Goal: Contribute content: Contribute content

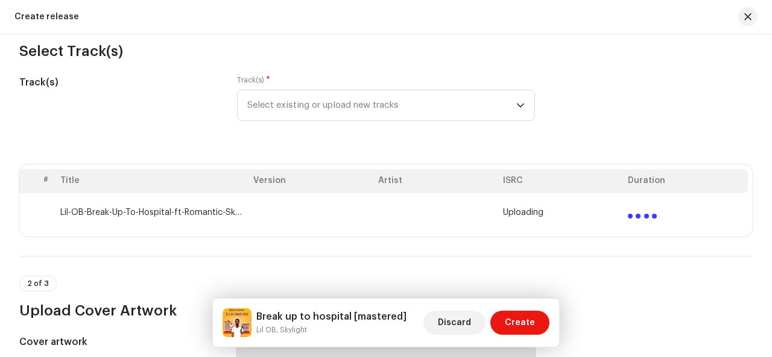
scroll to position [193, 0]
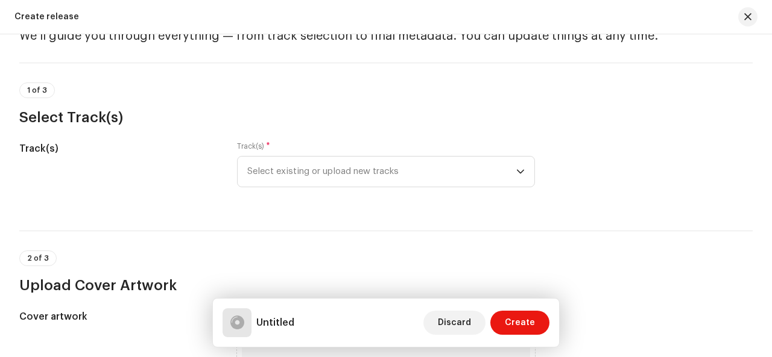
scroll to position [72, 0]
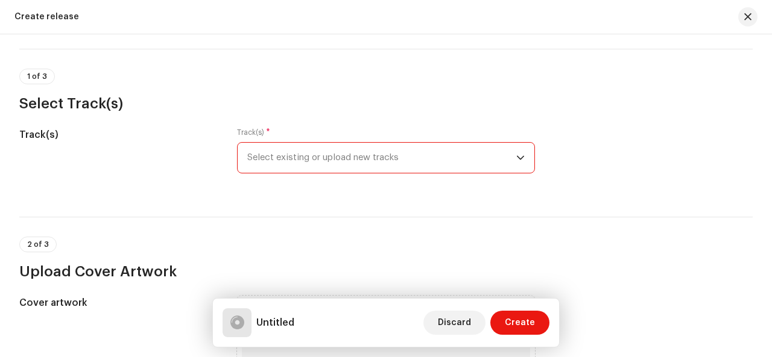
click at [510, 155] on span "Select existing or upload new tracks" at bounding box center [381, 158] width 269 height 30
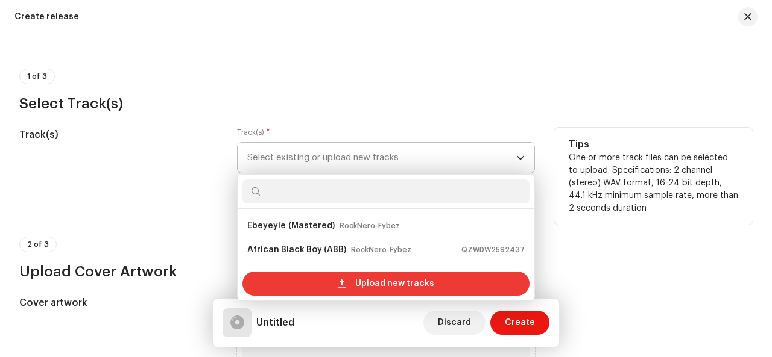
click at [391, 285] on span "Upload new tracks" at bounding box center [394, 284] width 79 height 24
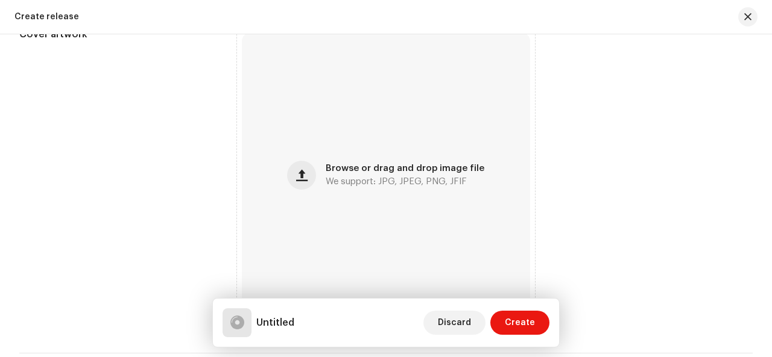
scroll to position [530, 0]
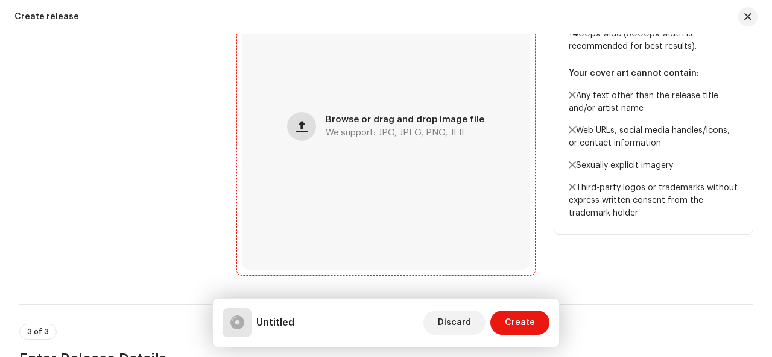
click at [299, 131] on span "button" at bounding box center [301, 127] width 11 height 10
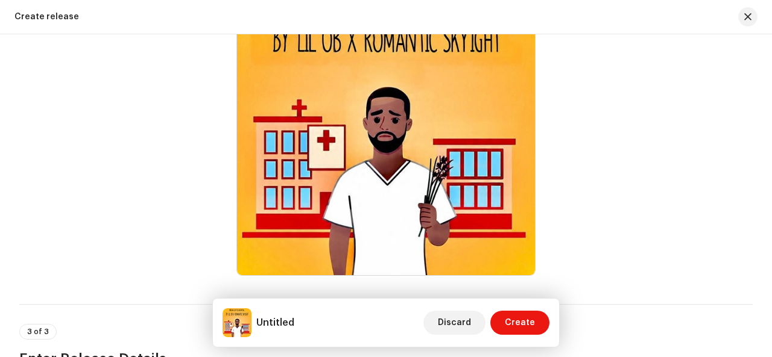
click at [274, 31] on div "Create release" at bounding box center [386, 17] width 772 height 34
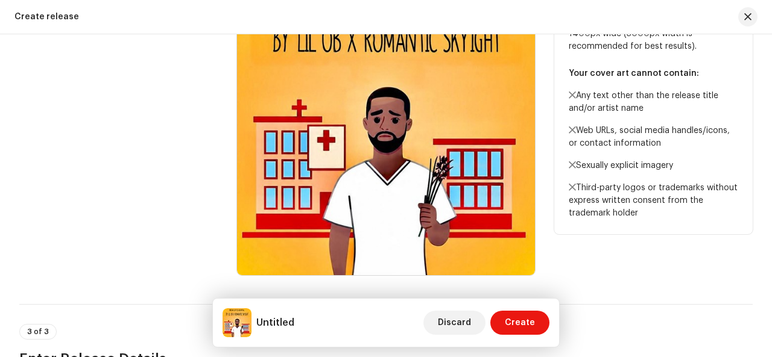
click at [681, 256] on div "Tips Please ensure your cover art is square, less than 10 MB and a minimum of 1…" at bounding box center [653, 127] width 198 height 298
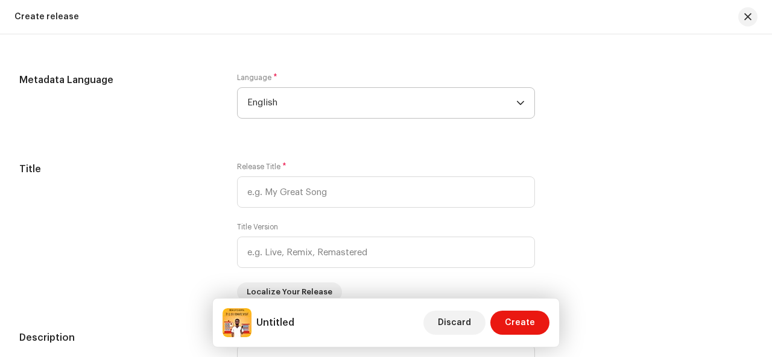
scroll to position [1037, 0]
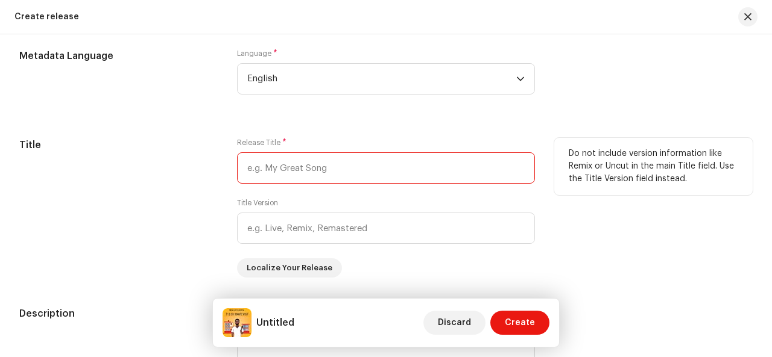
click at [374, 172] on input "text" at bounding box center [386, 168] width 298 height 31
type input "Break up to hospital"
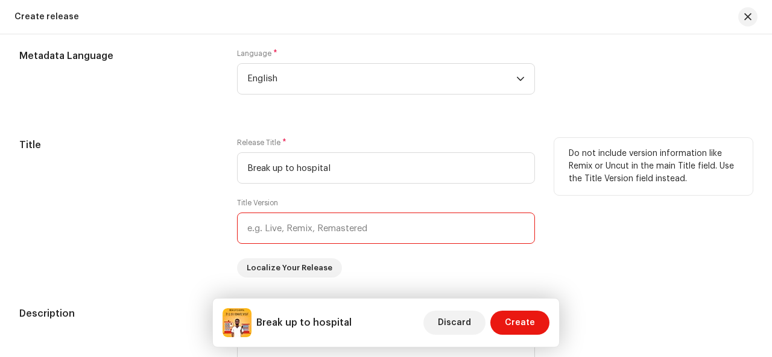
click at [366, 231] on input "text" at bounding box center [386, 228] width 298 height 31
type input "mastered"
click at [371, 259] on div "Release Title * Break up to hospital Title Version mastered Localize Your Relea…" at bounding box center [386, 208] width 298 height 140
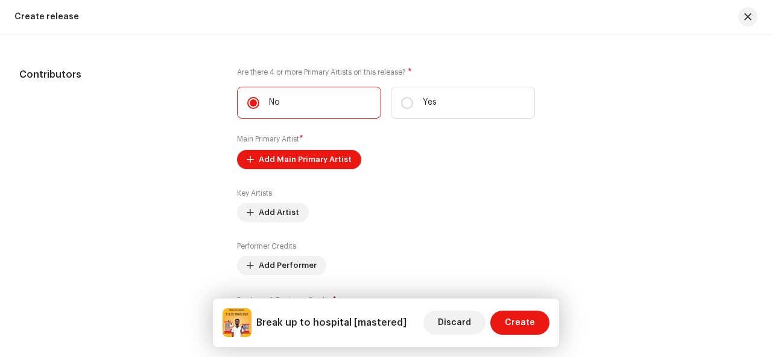
scroll to position [1423, 0]
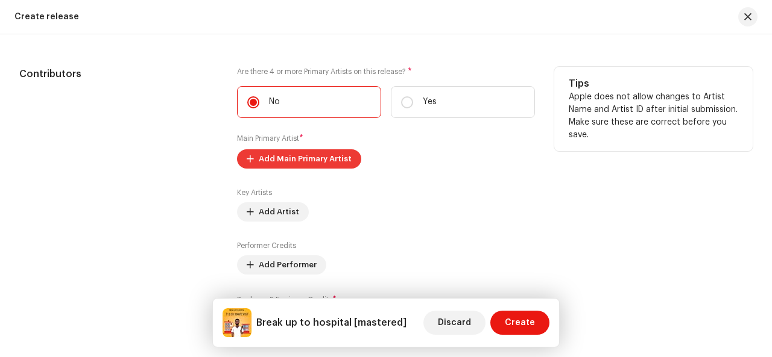
click at [321, 156] on span "Add Main Primary Artist" at bounding box center [305, 159] width 93 height 24
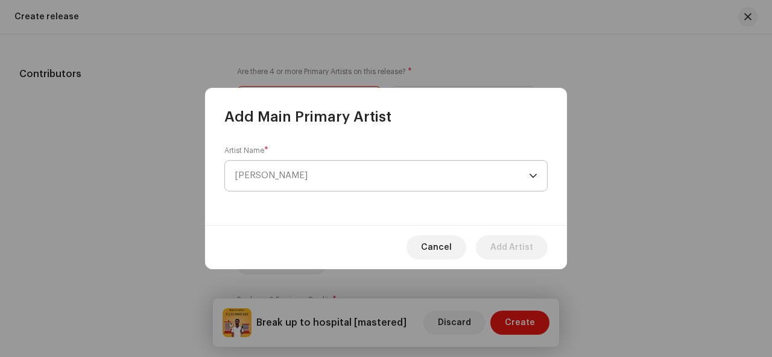
click at [332, 177] on span "Select Artist" at bounding box center [381, 176] width 294 height 30
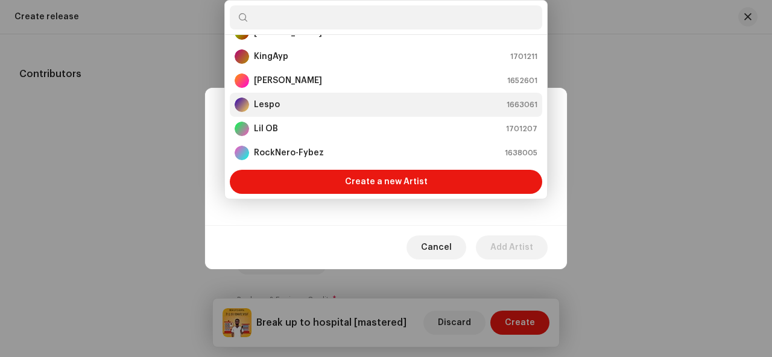
scroll to position [92, 0]
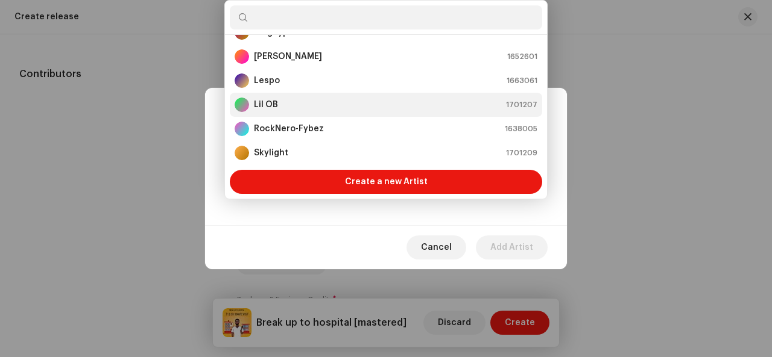
click at [316, 101] on div "Lil OB 1701207" at bounding box center [385, 105] width 303 height 14
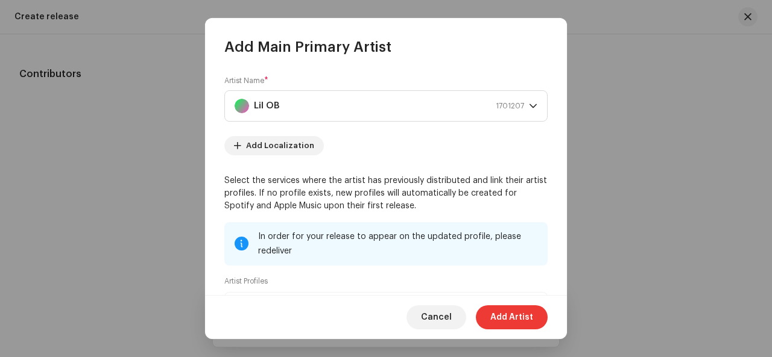
click at [521, 319] on span "Add Artist" at bounding box center [511, 318] width 43 height 24
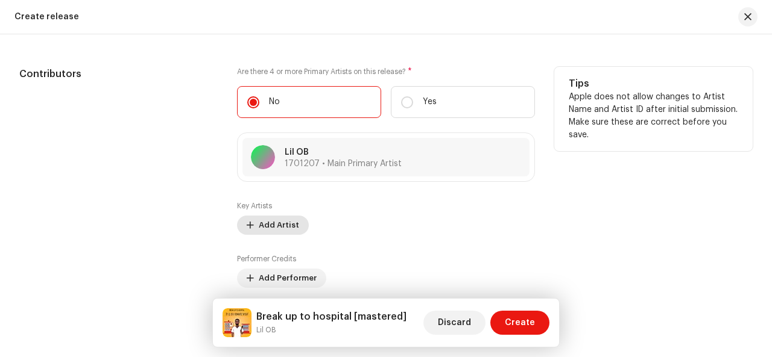
click at [285, 225] on span "Add Artist" at bounding box center [279, 225] width 40 height 24
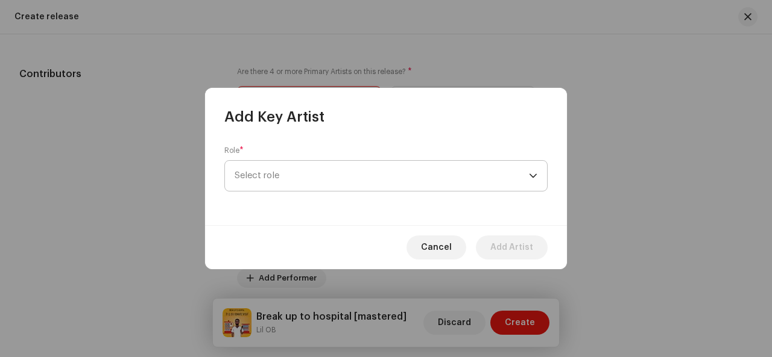
click at [297, 169] on span "Select role" at bounding box center [381, 176] width 294 height 30
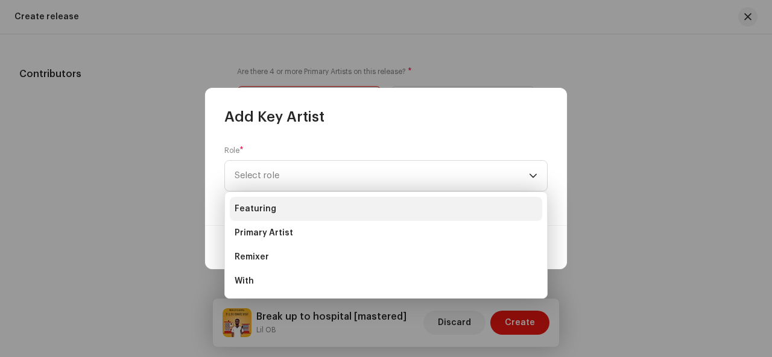
click at [288, 207] on li "Featuring" at bounding box center [386, 209] width 312 height 24
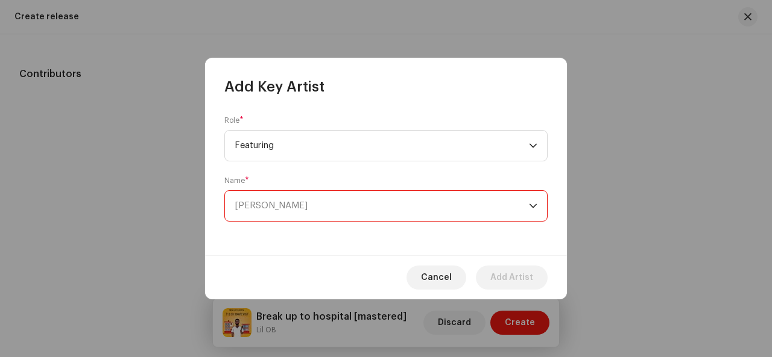
click at [300, 208] on span "Select Artist" at bounding box center [381, 206] width 294 height 30
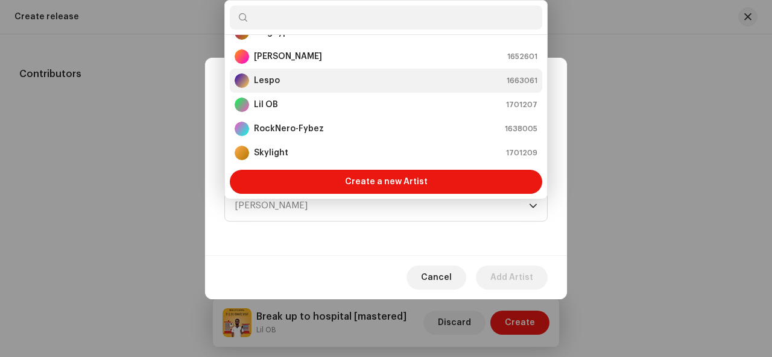
scroll to position [116, 0]
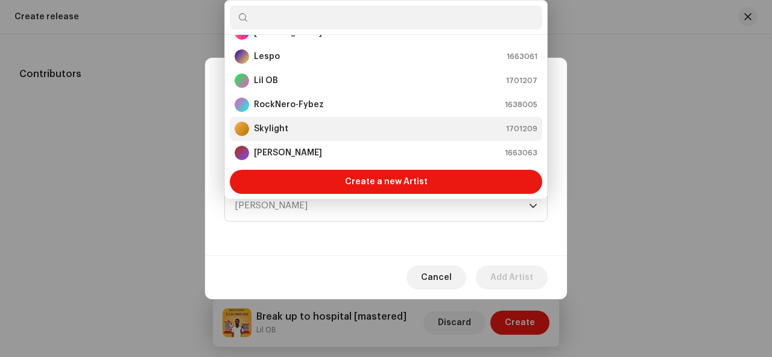
click at [322, 137] on li "Skylight 1701209" at bounding box center [386, 129] width 312 height 24
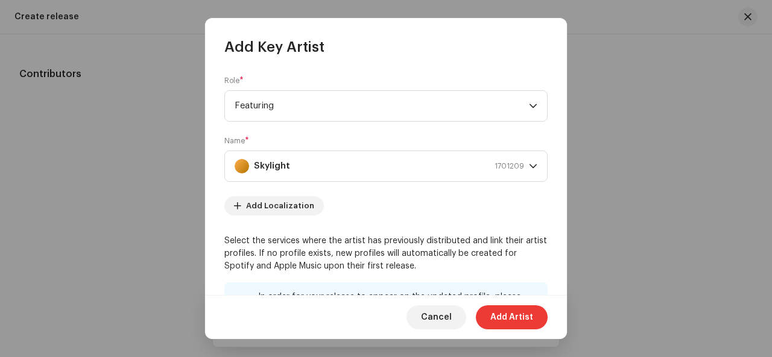
click at [504, 323] on span "Add Artist" at bounding box center [511, 318] width 43 height 24
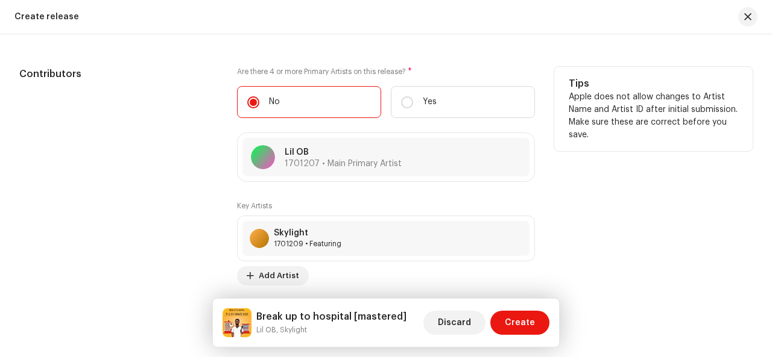
click at [399, 285] on div "Key Artists Skylight 1701209 • Featuring No selected item Add Artist" at bounding box center [386, 243] width 298 height 84
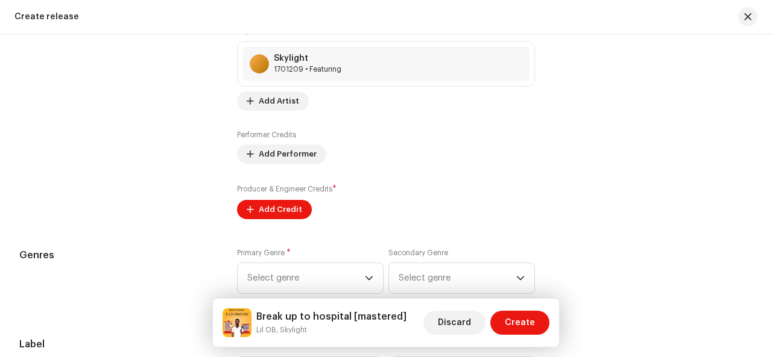
scroll to position [1615, 0]
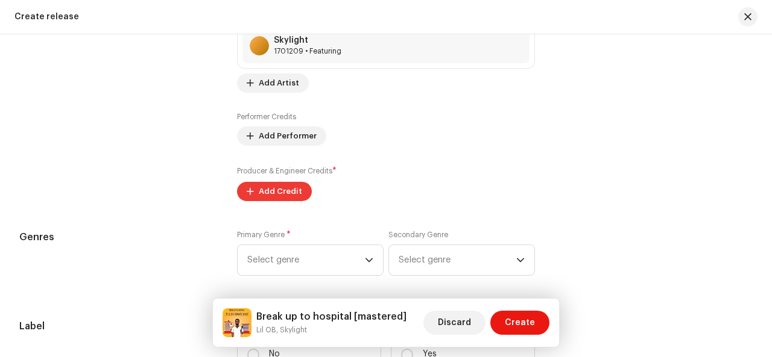
click at [285, 186] on span "Add Credit" at bounding box center [280, 192] width 43 height 24
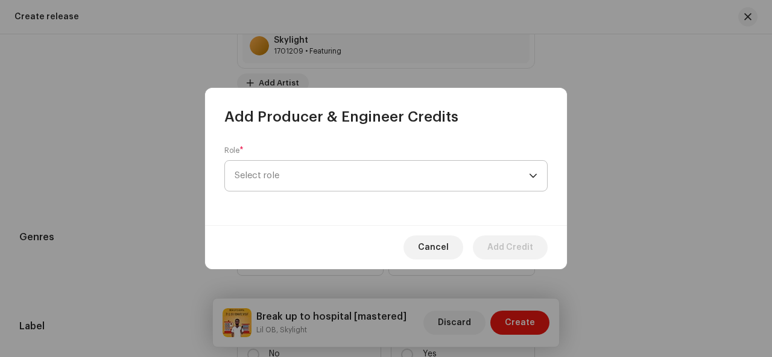
click at [317, 178] on span "Select role" at bounding box center [381, 176] width 294 height 30
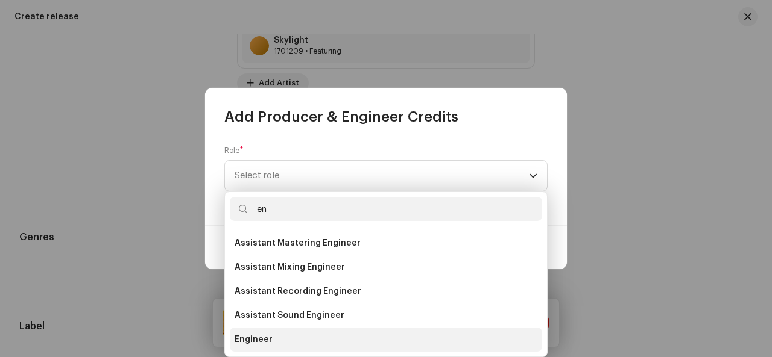
type input "en"
click at [282, 336] on li "Engineer" at bounding box center [386, 340] width 312 height 24
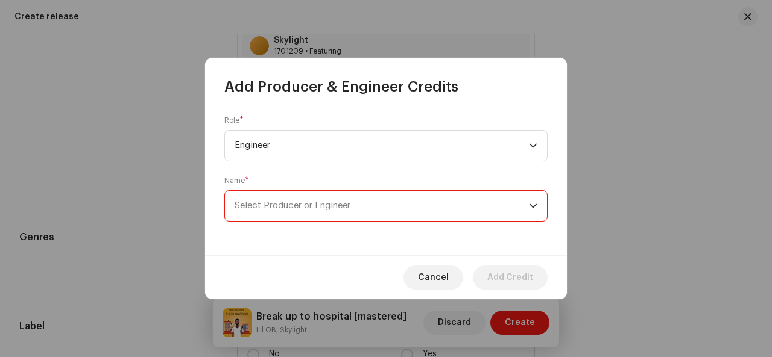
click at [307, 210] on span "Select Producer or Engineer" at bounding box center [381, 206] width 294 height 30
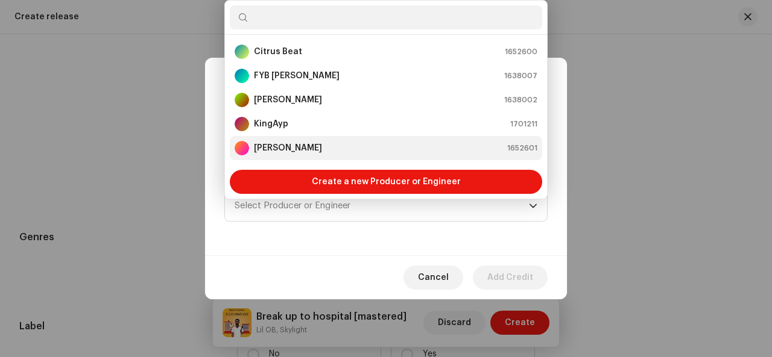
scroll to position [19, 0]
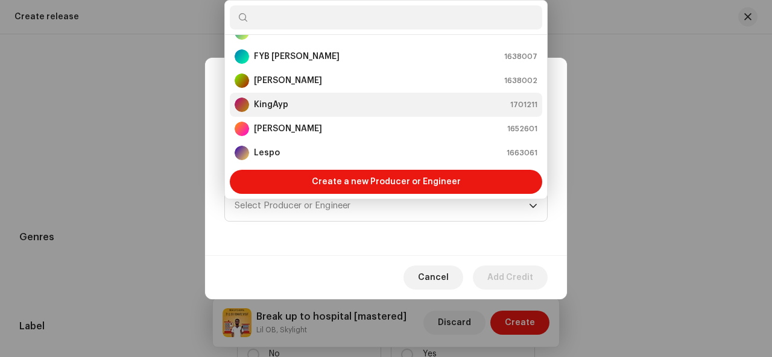
click at [363, 99] on div "KingAyp 1701211" at bounding box center [385, 105] width 303 height 14
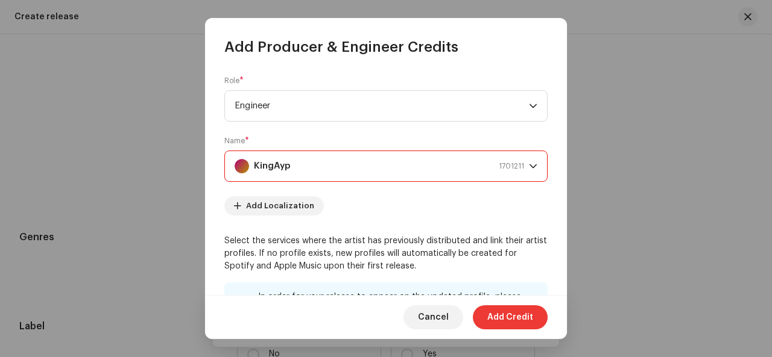
click at [486, 314] on button "Add Credit" at bounding box center [510, 318] width 75 height 24
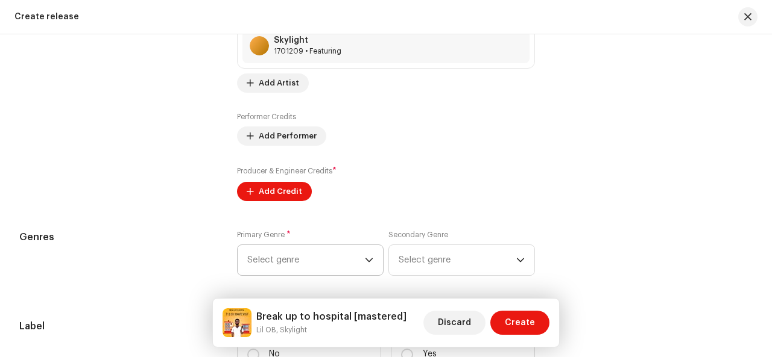
click at [366, 258] on icon "dropdown trigger" at bounding box center [369, 260] width 8 height 8
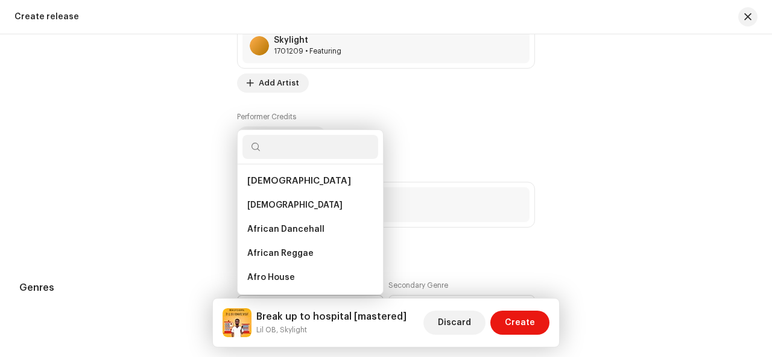
click at [366, 258] on li "African Reggae" at bounding box center [310, 254] width 136 height 24
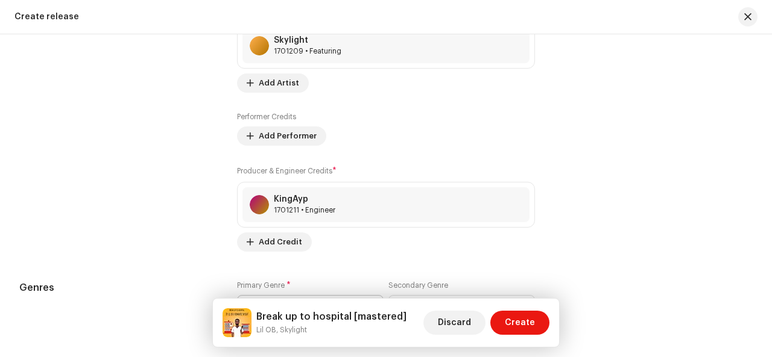
click at [365, 296] on div "dropdown trigger" at bounding box center [369, 311] width 8 height 30
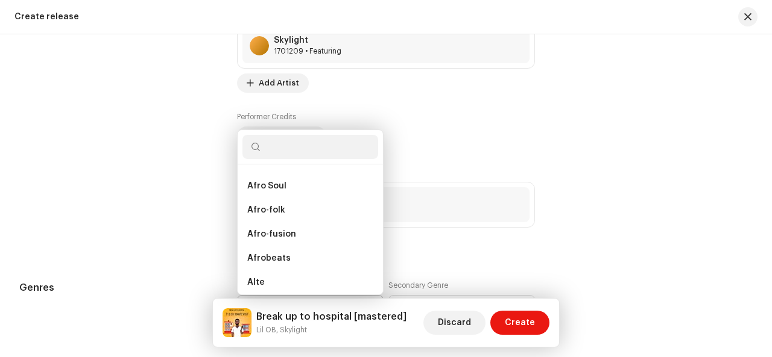
scroll to position [140, 0]
click at [307, 228] on li "Afrobeats" at bounding box center [310, 234] width 136 height 24
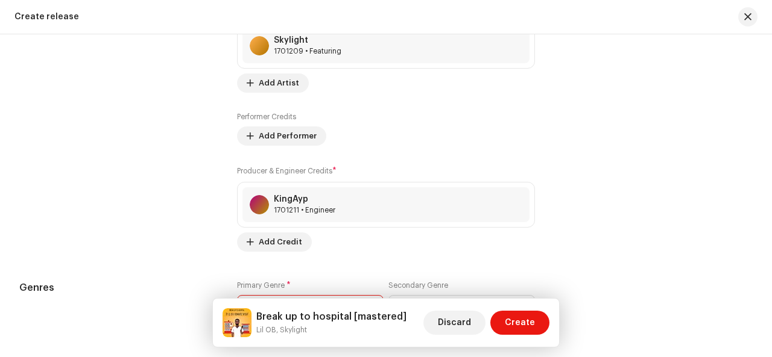
scroll to position [77, 0]
click at [421, 296] on span "Select genre" at bounding box center [457, 311] width 118 height 30
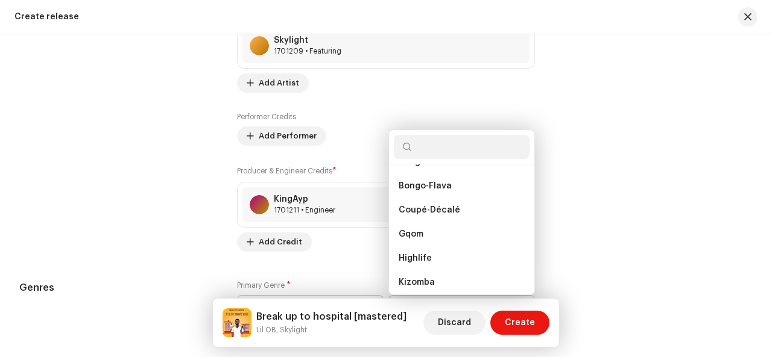
scroll to position [309, 0]
click at [456, 230] on li "Highlife" at bounding box center [462, 234] width 136 height 24
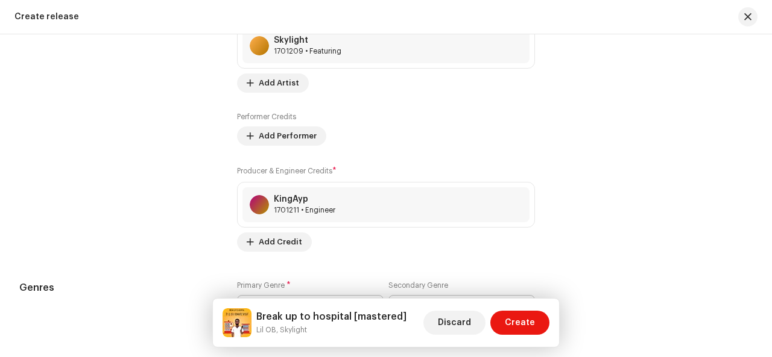
click at [456, 237] on li "Highlife" at bounding box center [462, 246] width 136 height 19
click at [590, 289] on div "Genres Primary Genre * Afrobeats Secondary Genre Highlife" at bounding box center [385, 311] width 733 height 60
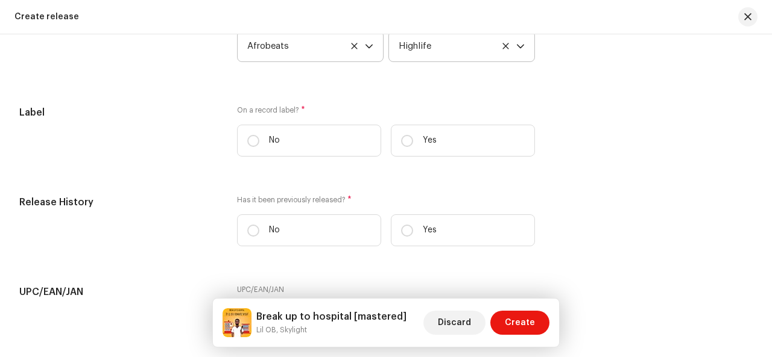
scroll to position [1881, 0]
click at [254, 145] on label "No" at bounding box center [309, 140] width 144 height 32
click at [254, 145] on input "No" at bounding box center [253, 140] width 12 height 12
radio input "true"
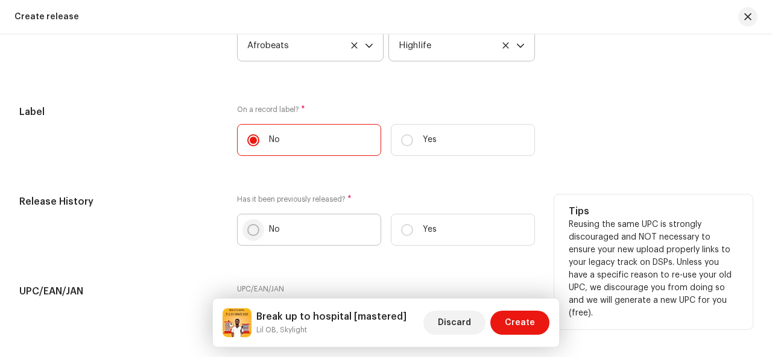
click at [252, 227] on input "No" at bounding box center [253, 230] width 12 height 12
radio input "true"
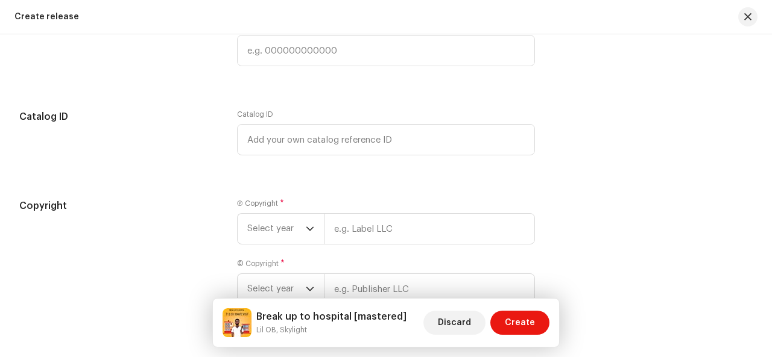
scroll to position [2146, 0]
click at [301, 218] on span "Select year" at bounding box center [276, 228] width 58 height 30
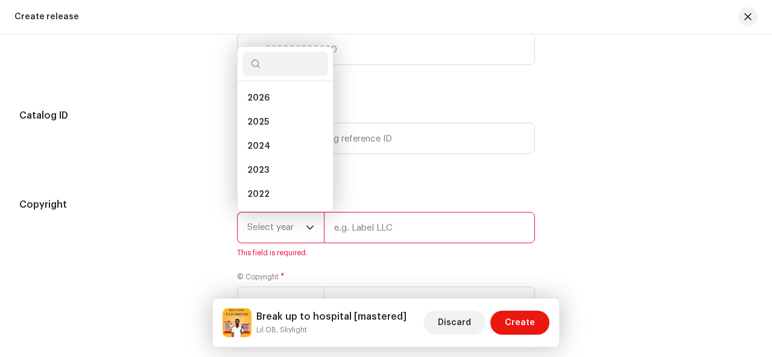
scroll to position [19, 0]
click at [287, 98] on li "2025" at bounding box center [285, 103] width 86 height 24
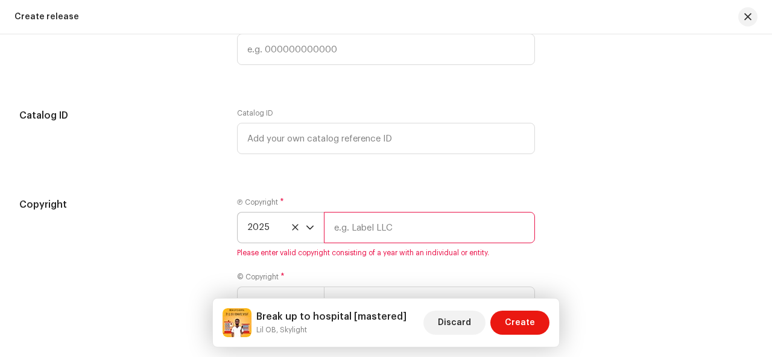
click at [379, 232] on input "text" at bounding box center [429, 227] width 211 height 31
type input "lil ob"
click at [389, 277] on div "© Copyright * Select year" at bounding box center [386, 295] width 298 height 46
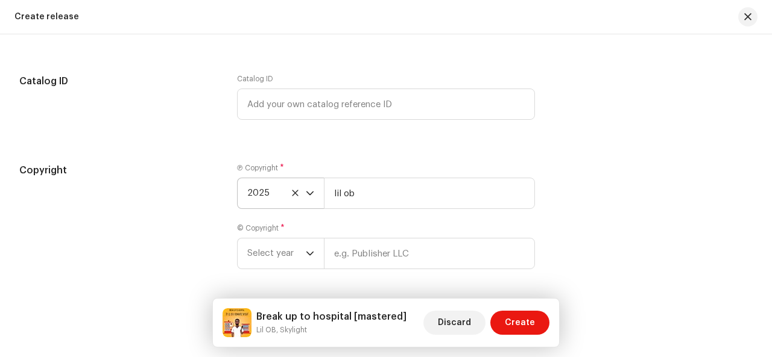
scroll to position [2194, 0]
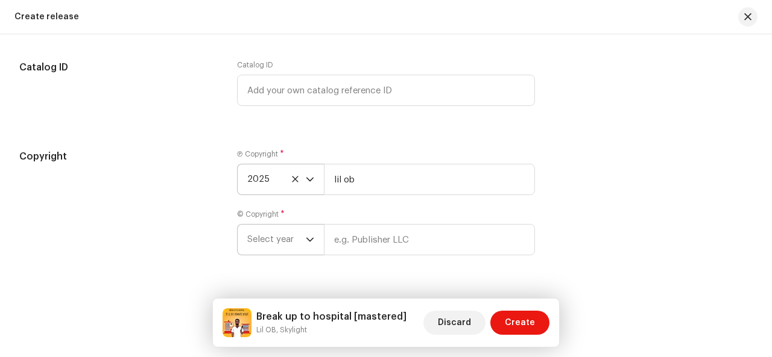
click at [312, 237] on icon "dropdown trigger" at bounding box center [310, 240] width 8 height 8
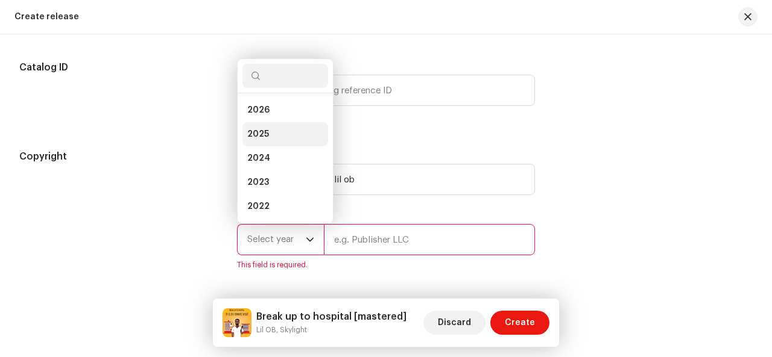
click at [295, 133] on li "2025" at bounding box center [285, 134] width 86 height 24
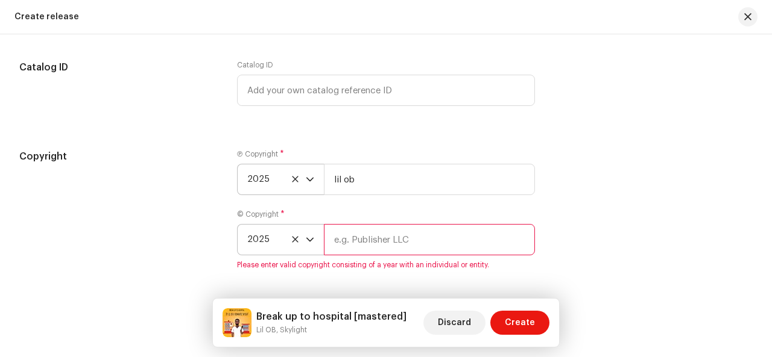
click at [384, 243] on input "text" at bounding box center [429, 239] width 211 height 31
type input "lil ob"
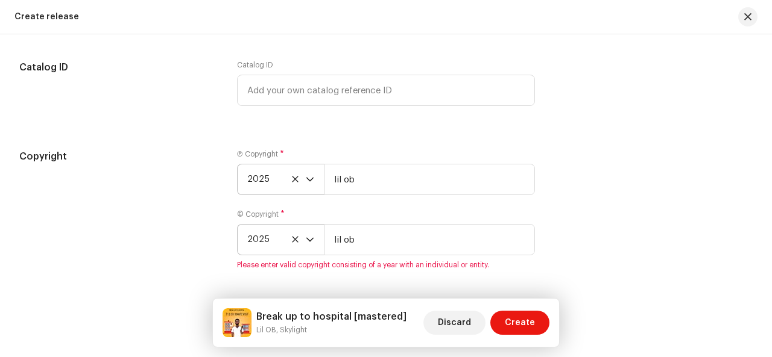
click at [476, 289] on div "Create a new release We’ll guide you through everything — from track selection …" at bounding box center [386, 195] width 772 height 323
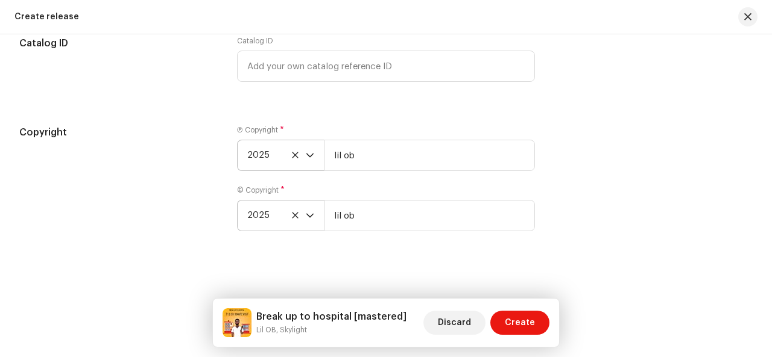
scroll to position [2221, 0]
click at [492, 251] on div "Create a new release We’ll guide you through everything — from track selection …" at bounding box center [386, 195] width 772 height 323
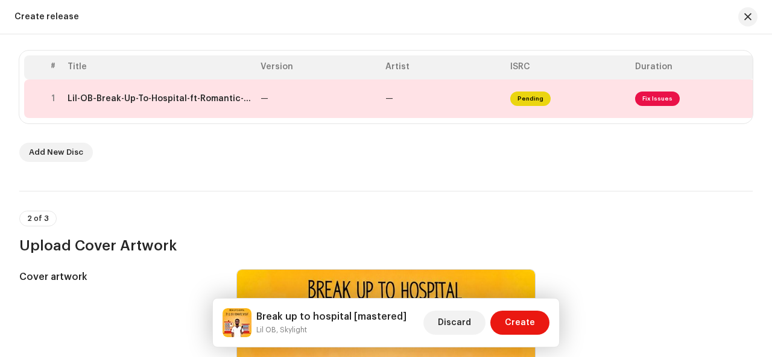
scroll to position [75, 0]
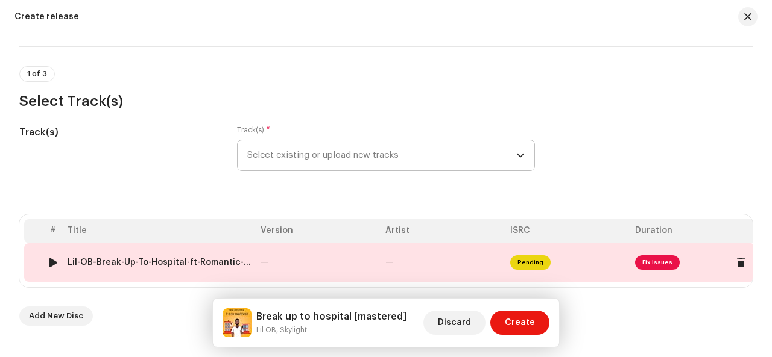
click at [661, 263] on span "Fix Issues" at bounding box center [657, 263] width 45 height 14
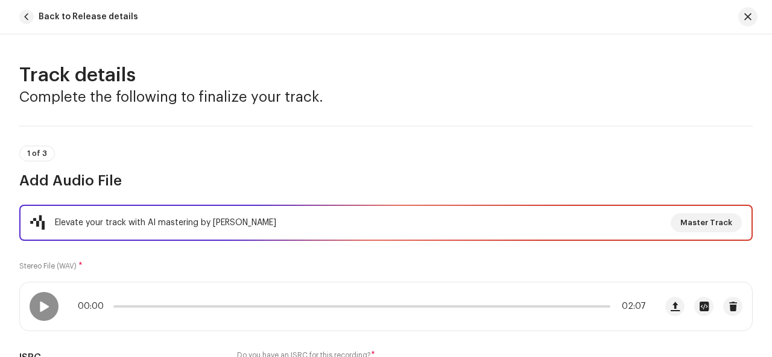
click at [606, 265] on div "Elevate your track with AI mastering by Masterchannel Master Track Stereo File …" at bounding box center [385, 311] width 733 height 212
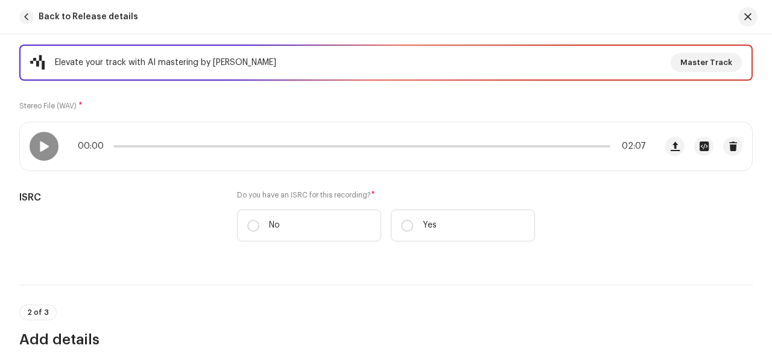
scroll to position [169, 0]
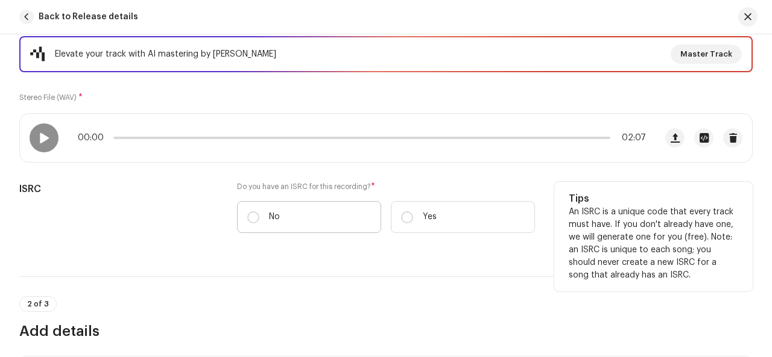
click at [260, 211] on label "No" at bounding box center [309, 217] width 144 height 32
click at [259, 212] on input "No" at bounding box center [253, 218] width 12 height 12
radio input "true"
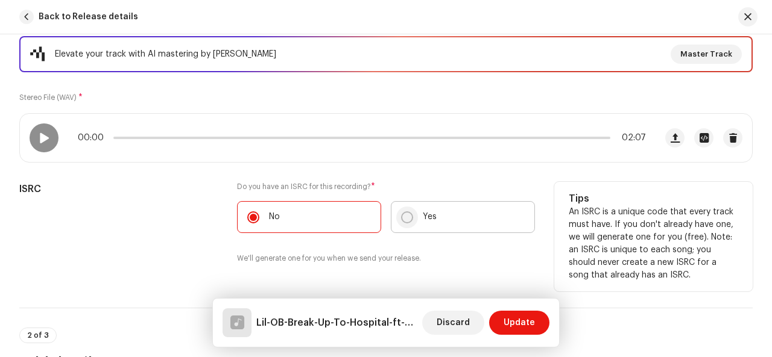
click at [410, 218] on label "Yes" at bounding box center [463, 217] width 144 height 32
click at [410, 218] on input "Yes" at bounding box center [407, 218] width 12 height 12
radio input "true"
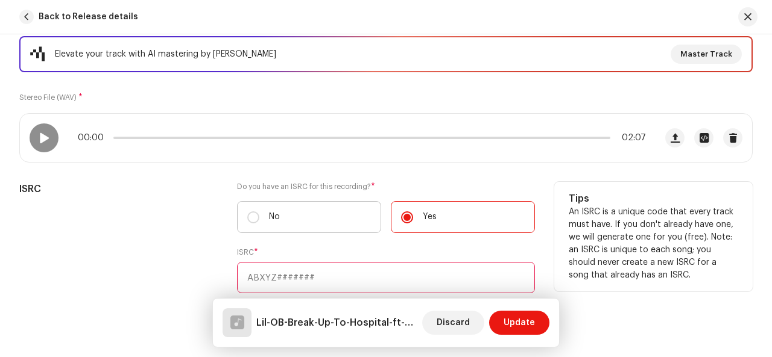
click at [247, 209] on label "No" at bounding box center [309, 217] width 144 height 32
click at [247, 212] on input "No" at bounding box center [253, 218] width 12 height 12
radio input "true"
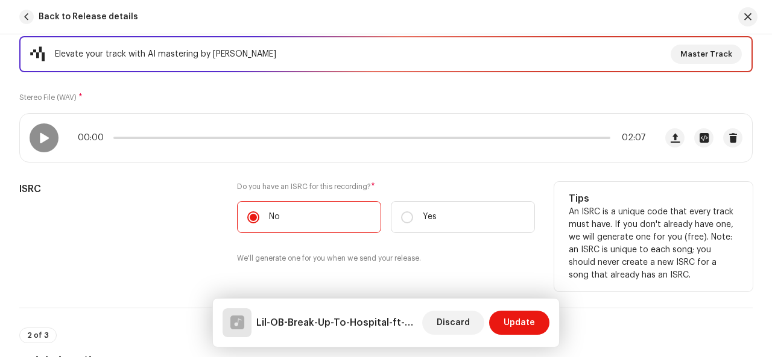
click at [199, 218] on div "ISRC" at bounding box center [118, 230] width 198 height 97
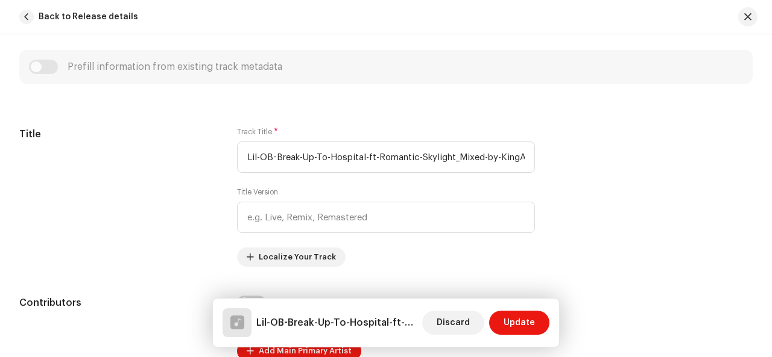
scroll to position [506, 0]
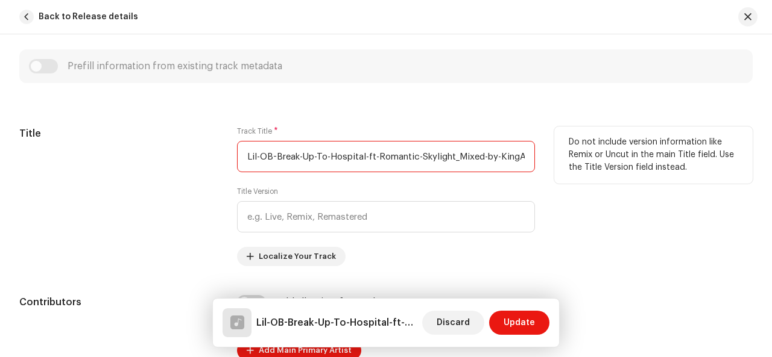
click at [240, 157] on input "Lil-OB-Break-Up-To-Hospital-ft-Romantic-Skylight_Mixed-by-KingAyp_.wav" at bounding box center [386, 156] width 298 height 31
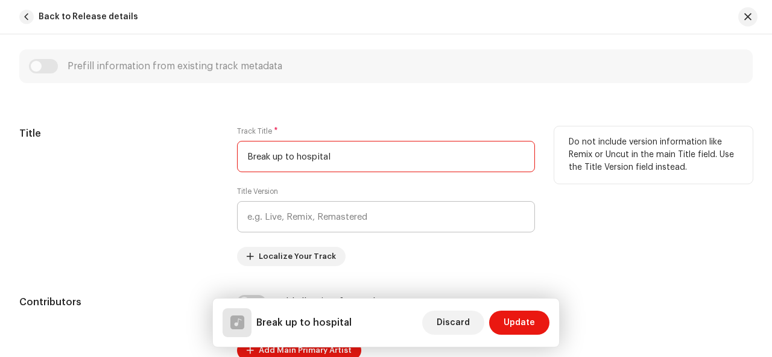
type input "Break up to hospital"
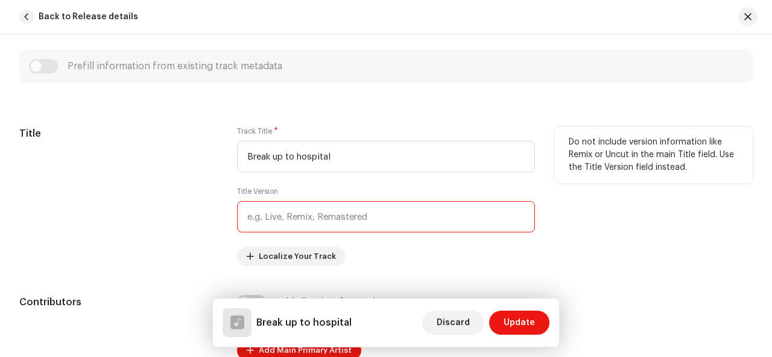
click at [310, 213] on input "text" at bounding box center [386, 216] width 298 height 31
type input "mastered"
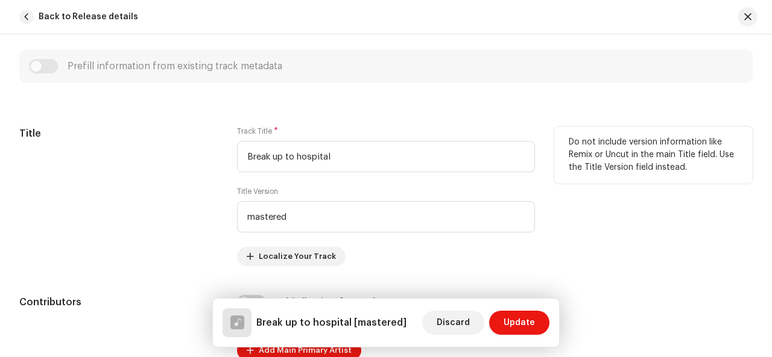
click at [383, 249] on div "Track Title * Break up to hospital Title Version mastered Localize Your Track" at bounding box center [386, 197] width 298 height 140
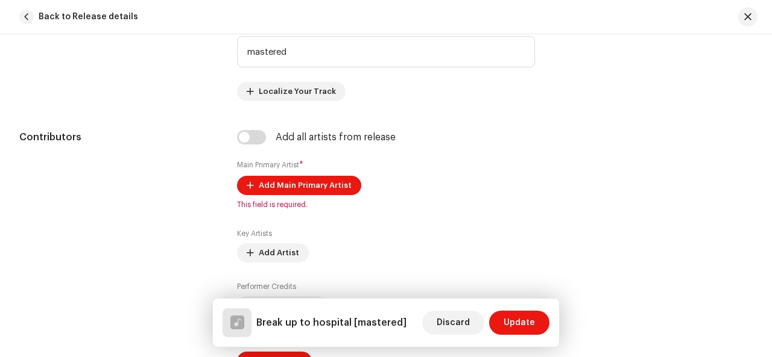
scroll to position [675, 0]
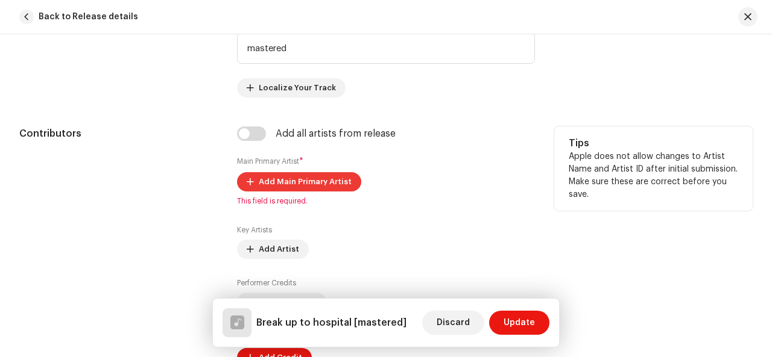
click at [299, 179] on span "Add Main Primary Artist" at bounding box center [305, 182] width 93 height 24
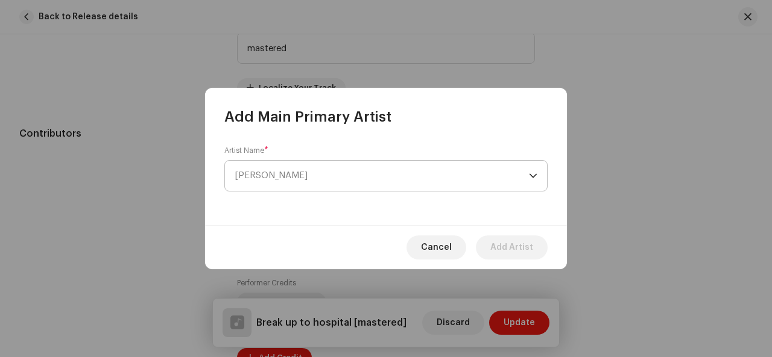
click at [304, 171] on span "Select Artist" at bounding box center [381, 176] width 294 height 30
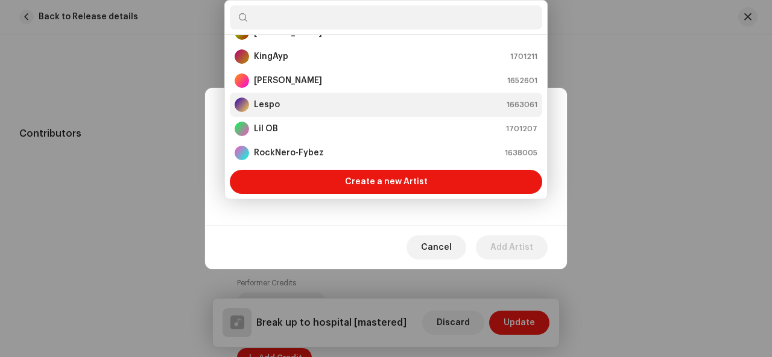
scroll to position [92, 0]
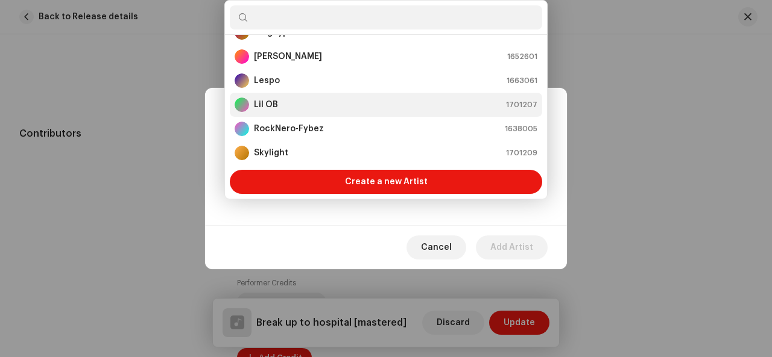
click at [325, 99] on div "Lil OB 1701207" at bounding box center [385, 105] width 303 height 14
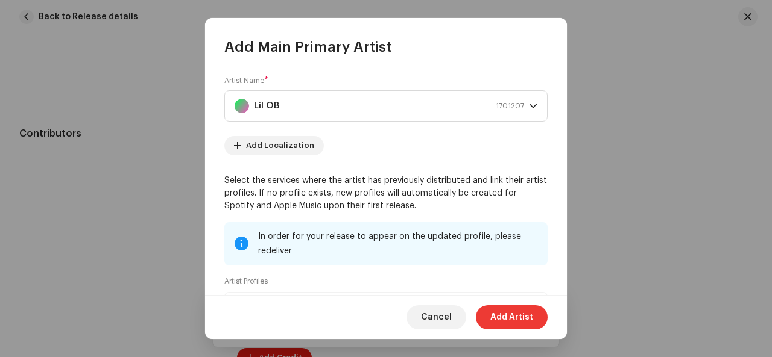
click at [515, 316] on span "Add Artist" at bounding box center [511, 318] width 43 height 24
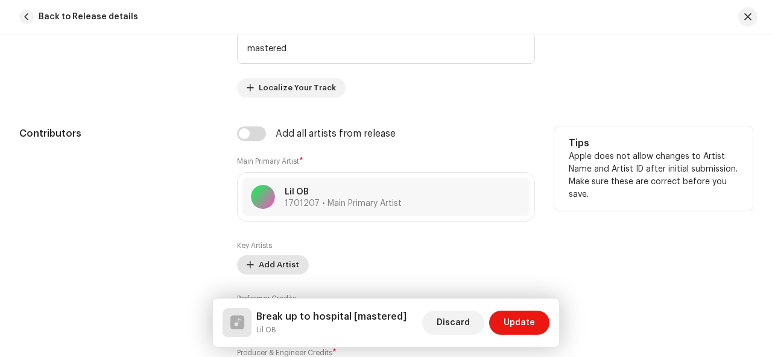
click at [276, 257] on span "Add Artist" at bounding box center [279, 265] width 40 height 24
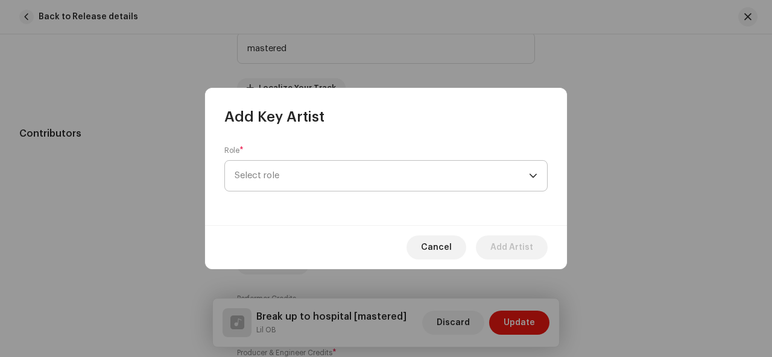
click at [306, 166] on span "Select role" at bounding box center [381, 176] width 294 height 30
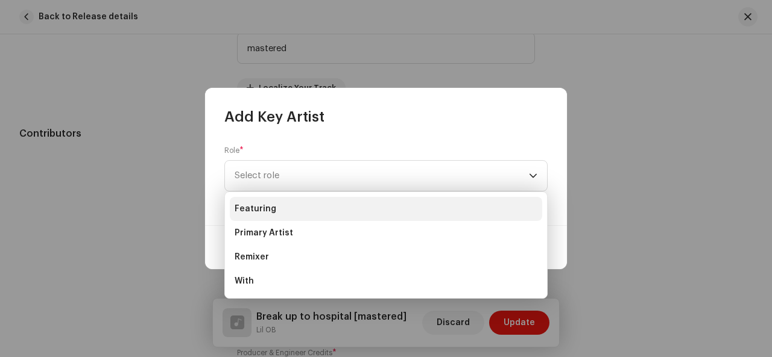
click at [312, 204] on li "Featuring" at bounding box center [386, 209] width 312 height 24
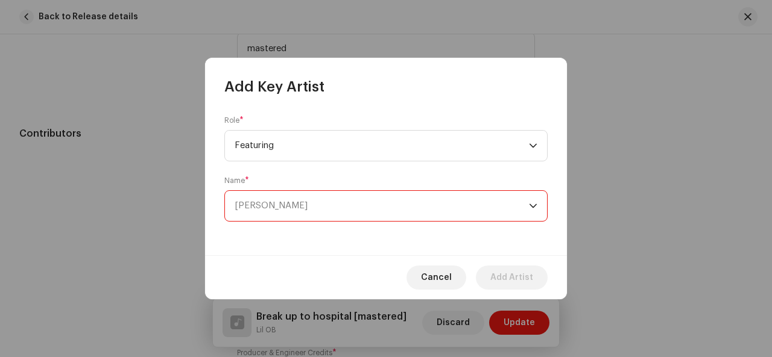
click at [371, 204] on span "Select Artist" at bounding box center [381, 206] width 294 height 30
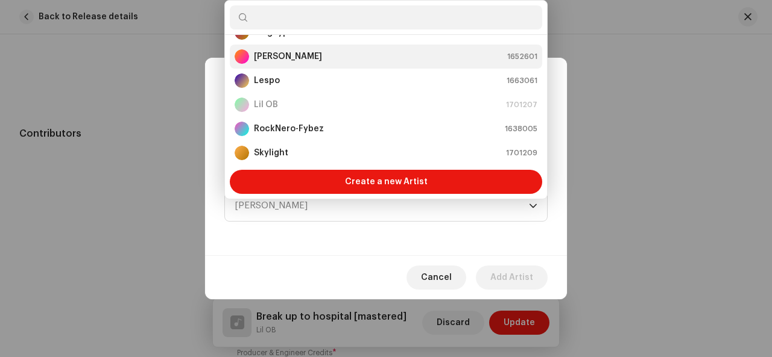
click at [387, 148] on div "Skylight 1701209" at bounding box center [385, 153] width 303 height 14
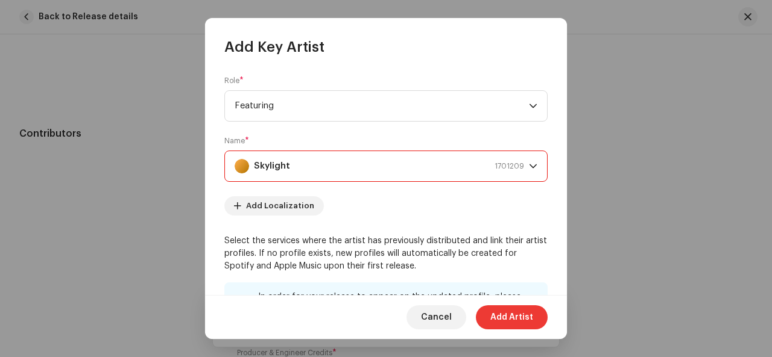
click at [513, 318] on span "Add Artist" at bounding box center [511, 318] width 43 height 24
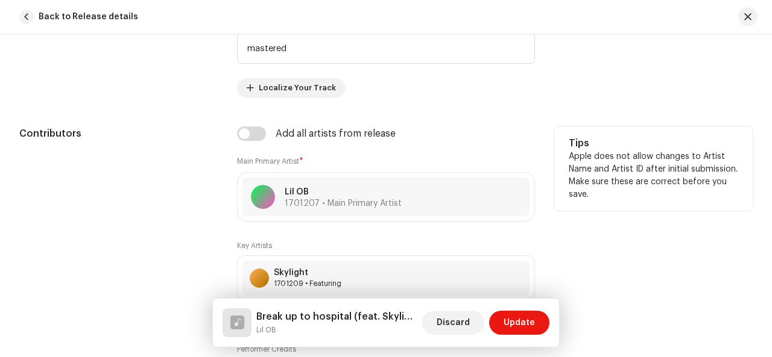
click at [675, 274] on div "Tips Apple does not allow changes to Artist Name and Artist ID after initial su…" at bounding box center [653, 288] width 198 height 322
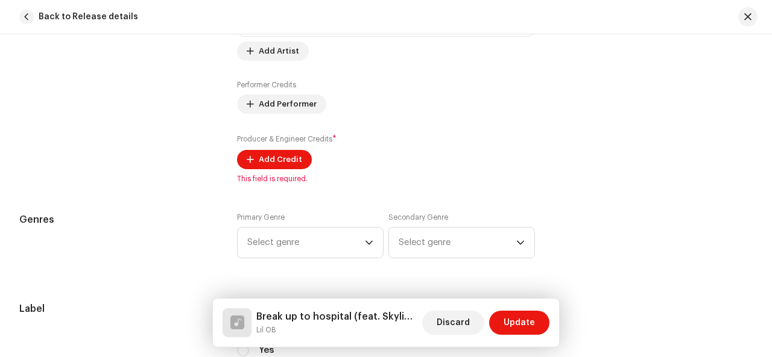
scroll to position [940, 0]
click at [273, 155] on span "Add Credit" at bounding box center [280, 159] width 43 height 24
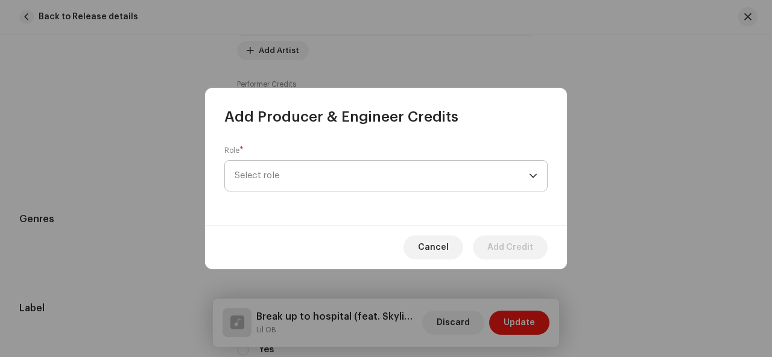
click at [286, 172] on span "Select role" at bounding box center [381, 176] width 294 height 30
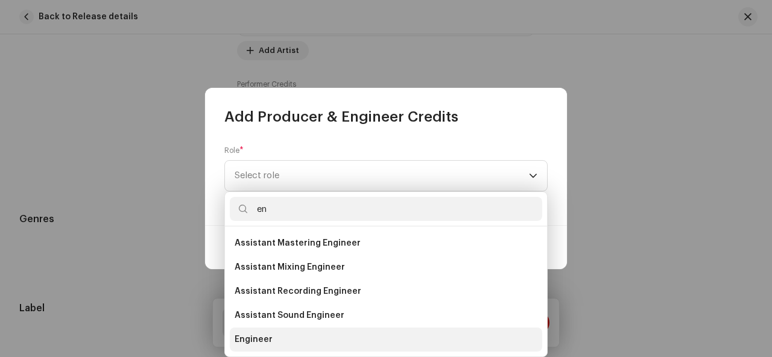
type input "en"
click at [280, 333] on li "Engineer" at bounding box center [386, 340] width 312 height 24
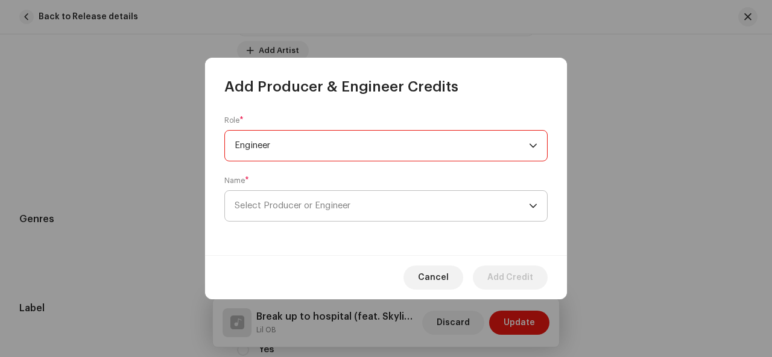
click at [350, 204] on span "Select Producer or Engineer" at bounding box center [292, 205] width 116 height 9
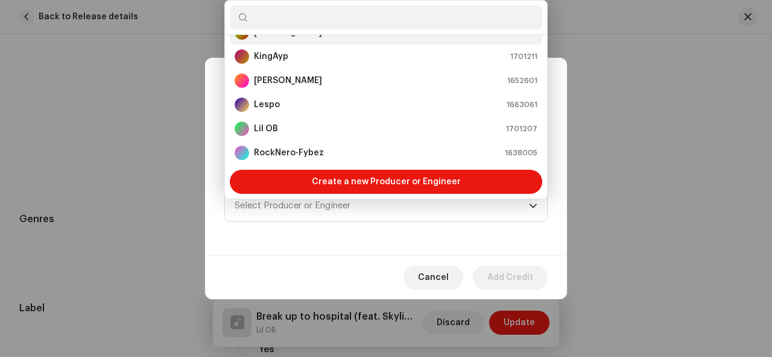
scroll to position [53, 0]
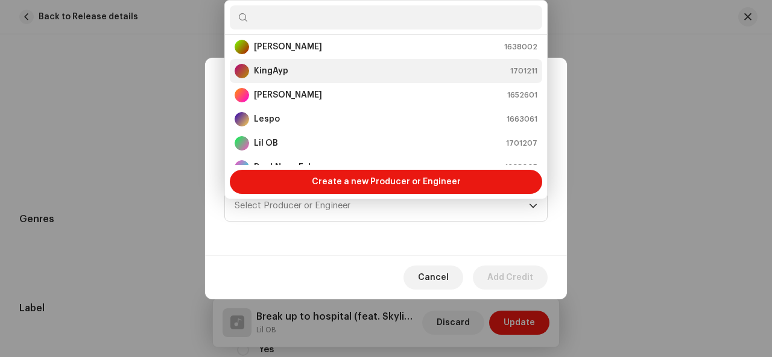
click at [297, 67] on div "KingAyp 1701211" at bounding box center [385, 71] width 303 height 14
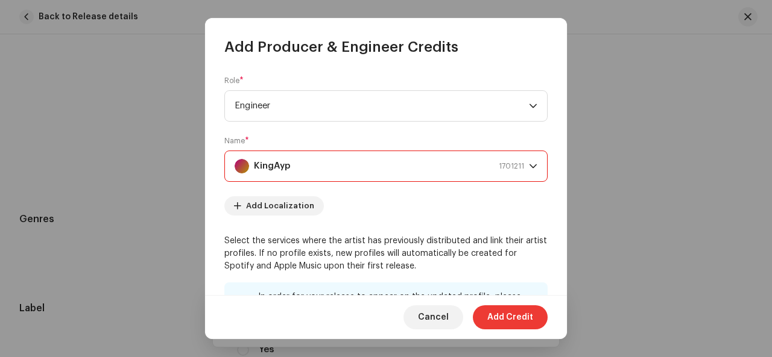
click at [511, 316] on span "Add Credit" at bounding box center [510, 318] width 46 height 24
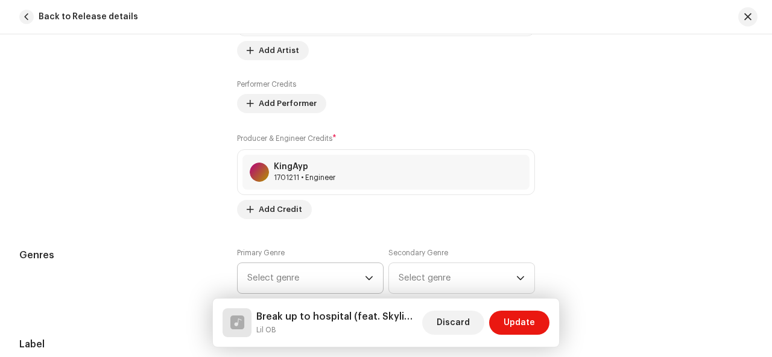
click at [365, 274] on icon "dropdown trigger" at bounding box center [369, 278] width 8 height 8
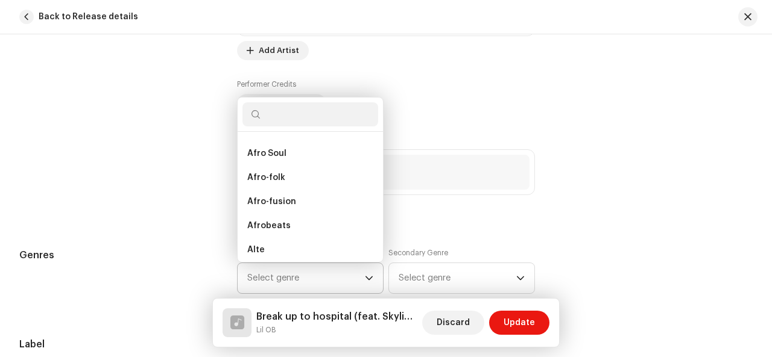
scroll to position [140, 0]
click at [327, 191] on li "Afrobeats" at bounding box center [310, 202] width 136 height 24
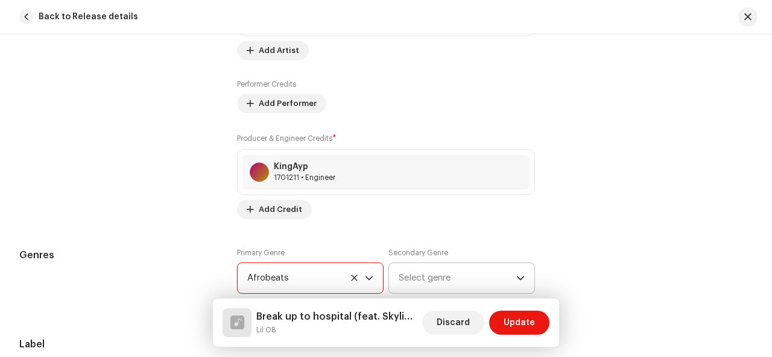
click at [445, 275] on span "Select genre" at bounding box center [457, 278] width 118 height 30
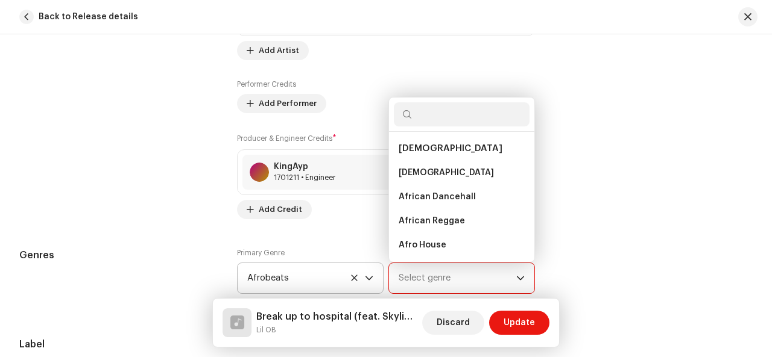
click at [445, 275] on span "Select genre" at bounding box center [457, 278] width 118 height 30
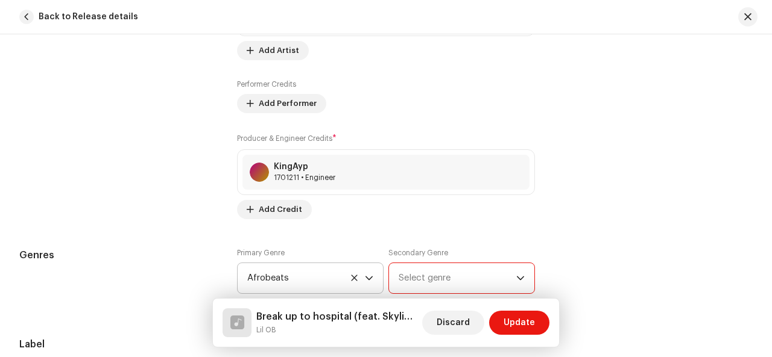
click at [445, 275] on span "Select genre" at bounding box center [457, 278] width 118 height 30
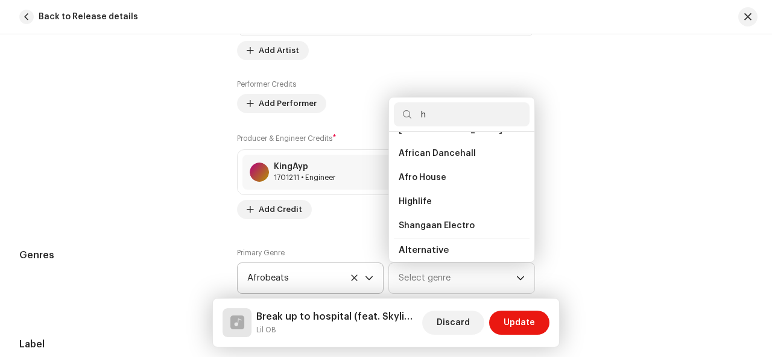
scroll to position [0, 0]
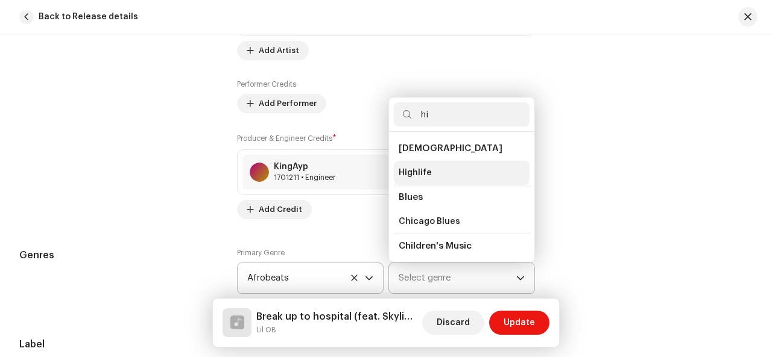
type input "hi"
click at [415, 167] on span "Highlife" at bounding box center [414, 173] width 33 height 12
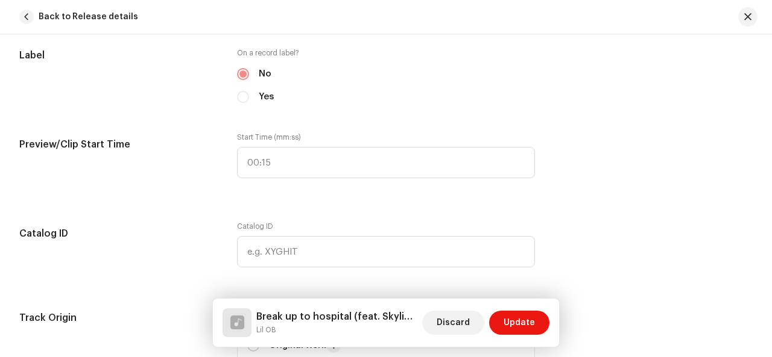
scroll to position [1254, 0]
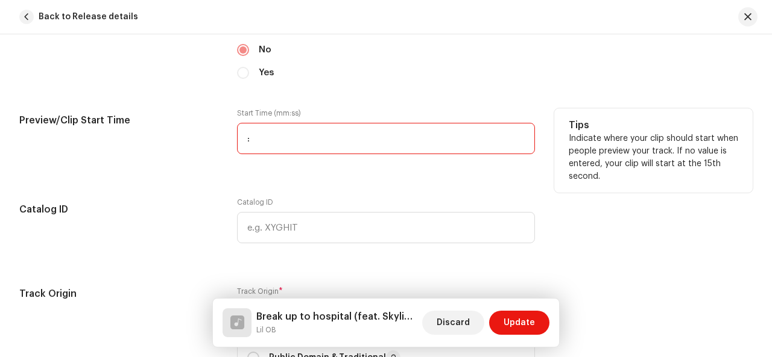
click at [269, 134] on input ":" at bounding box center [386, 138] width 298 height 31
type input "00:04"
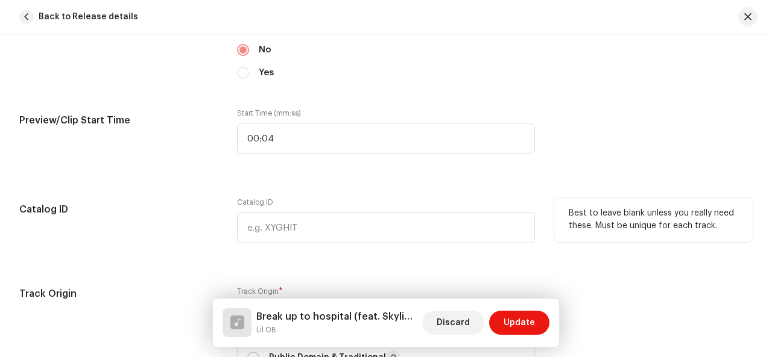
click at [303, 243] on div "Catalog ID" at bounding box center [386, 228] width 298 height 60
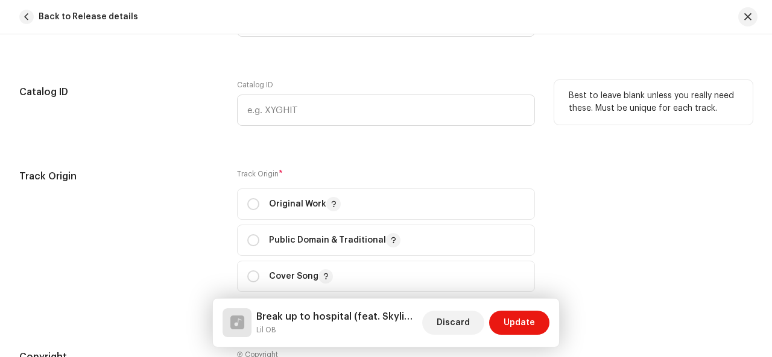
scroll to position [1374, 0]
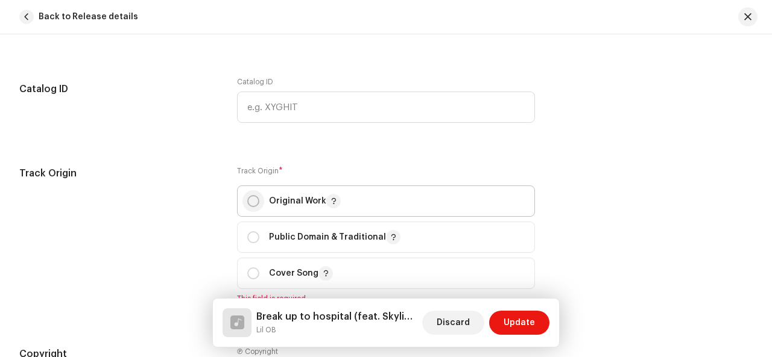
click at [248, 200] on input "radio" at bounding box center [253, 201] width 12 height 12
radio input "true"
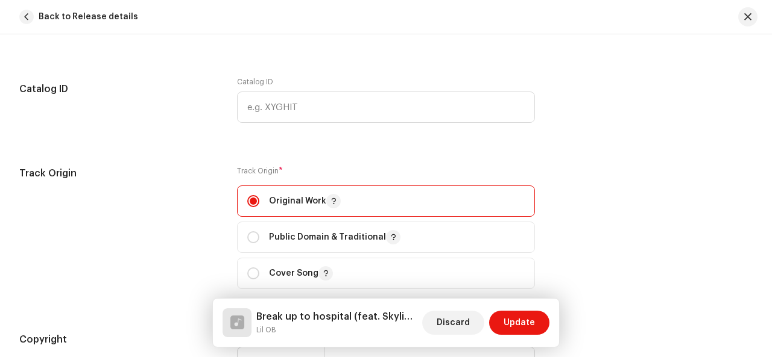
click at [247, 231] on input "radio" at bounding box center [253, 237] width 12 height 12
radio input "true"
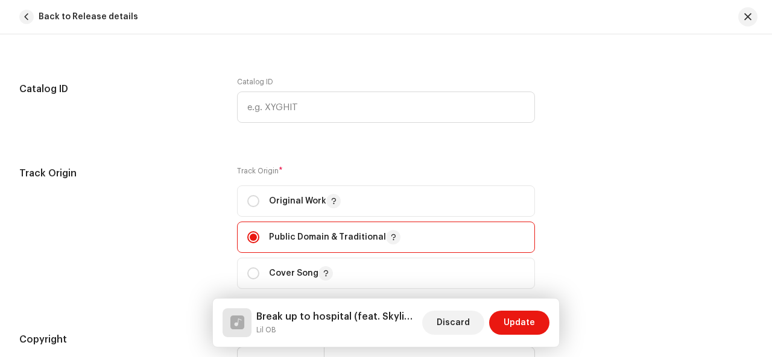
click at [247, 268] on input "radio" at bounding box center [253, 274] width 12 height 12
radio input "true"
click at [247, 195] on input "radio" at bounding box center [253, 201] width 12 height 12
radio input "true"
click at [247, 231] on input "radio" at bounding box center [253, 237] width 12 height 12
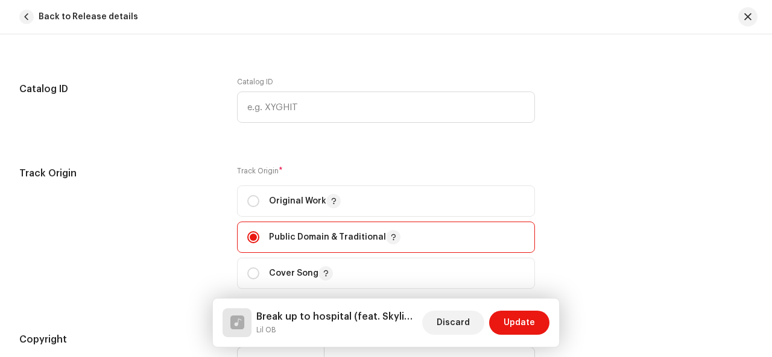
radio input "true"
click at [247, 268] on input "radio" at bounding box center [253, 274] width 12 height 12
radio input "true"
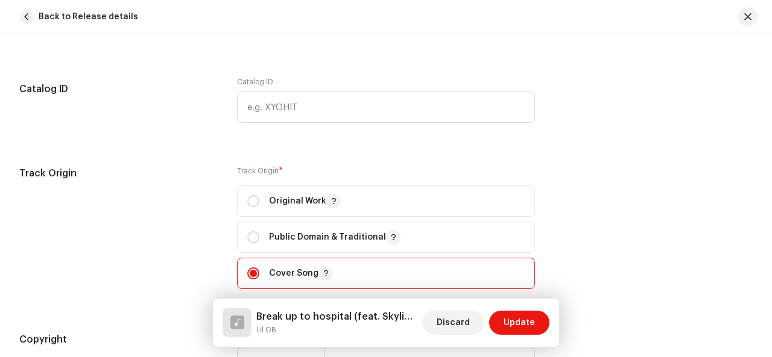
click at [247, 195] on input "radio" at bounding box center [253, 201] width 12 height 12
radio input "true"
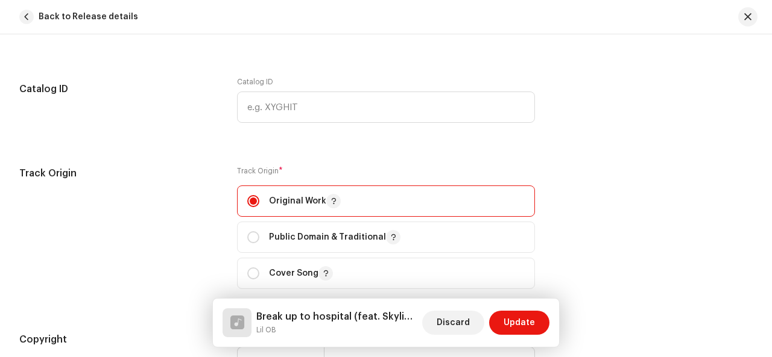
click at [627, 234] on div "Track Origin Track Origin * Original Work Public Domain & Traditional Cover Song" at bounding box center [385, 234] width 733 height 137
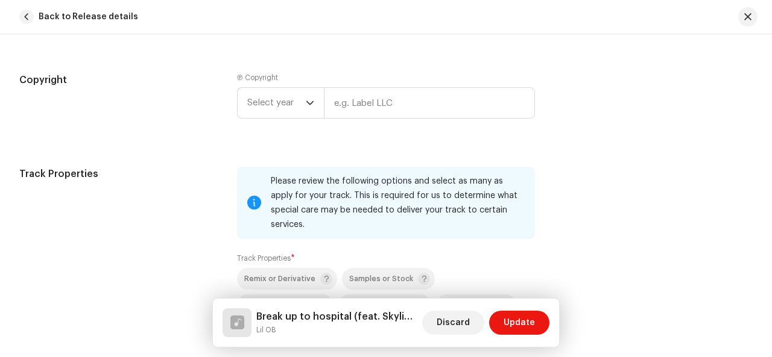
scroll to position [1615, 0]
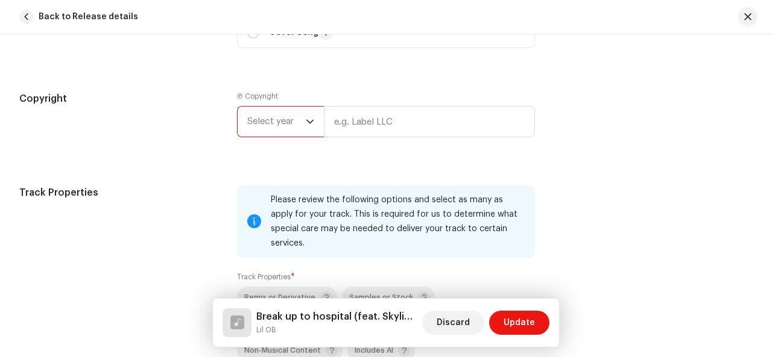
click at [303, 117] on span "Select year" at bounding box center [276, 122] width 58 height 30
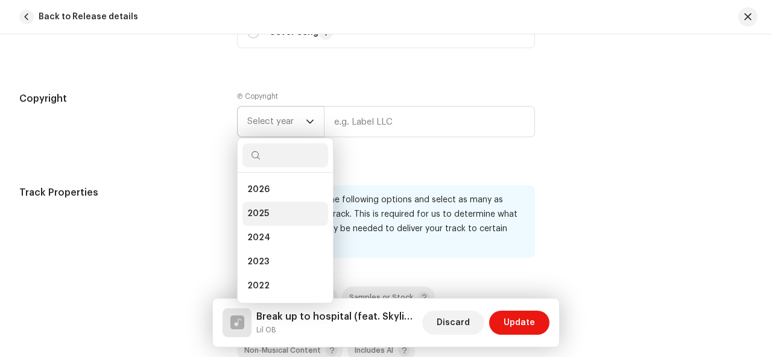
click at [270, 206] on li "2025" at bounding box center [285, 214] width 86 height 24
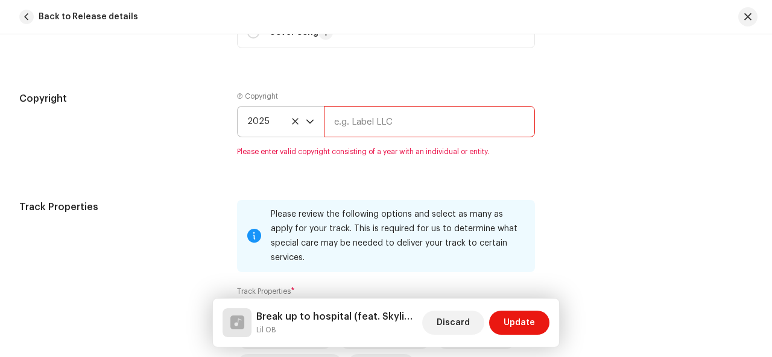
click at [368, 121] on input "text" at bounding box center [429, 121] width 211 height 31
type input "lil ob"
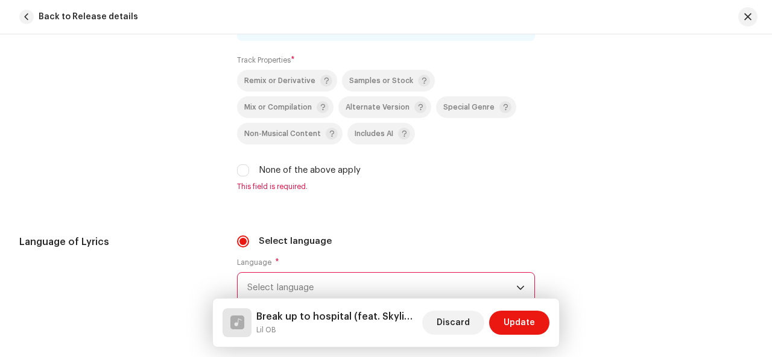
scroll to position [1808, 0]
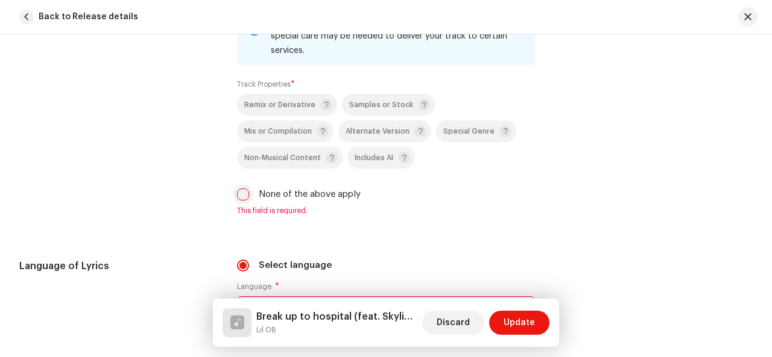
click at [241, 189] on input "None of the above apply" at bounding box center [243, 195] width 12 height 12
checkbox input "true"
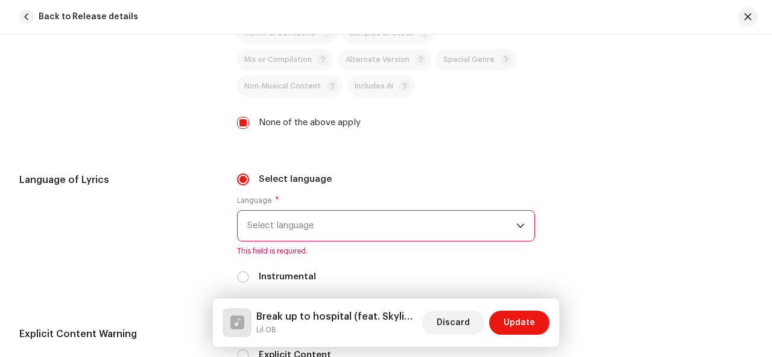
scroll to position [1881, 0]
click at [517, 221] on icon "dropdown trigger" at bounding box center [520, 225] width 8 height 8
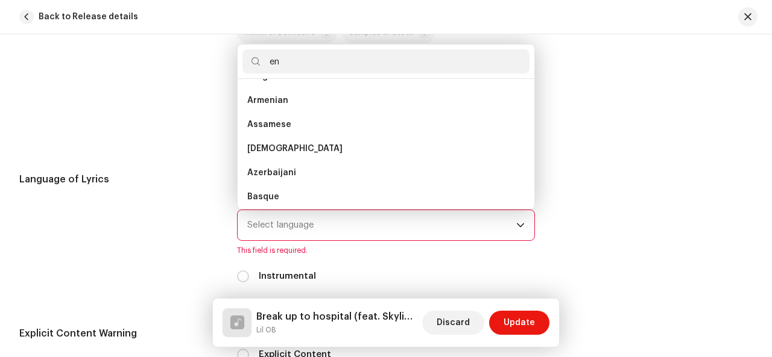
scroll to position [19, 0]
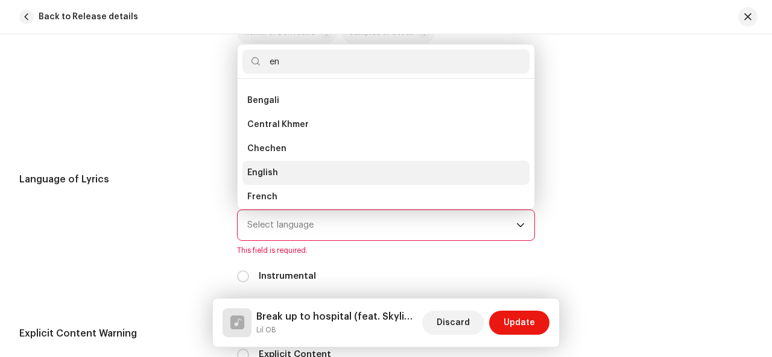
type input "en"
click at [359, 161] on li "English" at bounding box center [385, 173] width 287 height 24
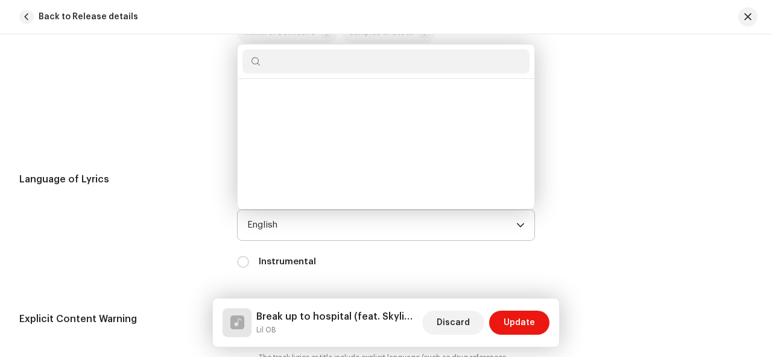
scroll to position [1114, 0]
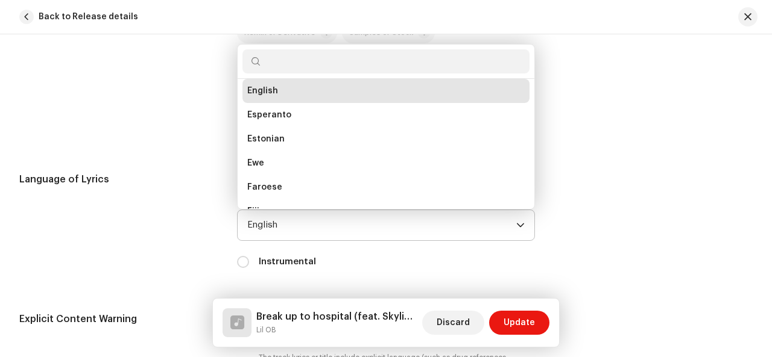
click at [350, 262] on div "Select language Language * English Divehi Dutch Dzongkha English Esperanto Esto…" at bounding box center [386, 227] width 298 height 111
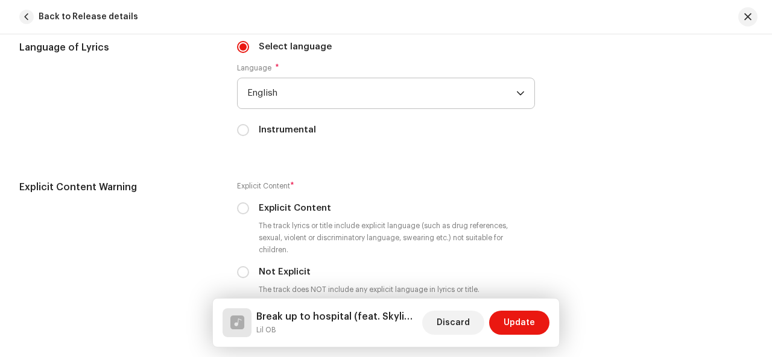
scroll to position [2025, 0]
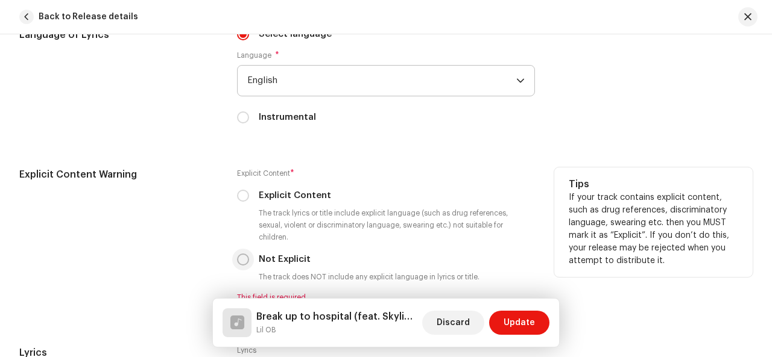
click at [246, 254] on input "Not Explicit" at bounding box center [243, 260] width 12 height 12
radio input "true"
click at [237, 190] on input "Explicit Content" at bounding box center [243, 196] width 12 height 12
radio input "true"
click at [237, 254] on input "Not Explicit" at bounding box center [243, 260] width 12 height 12
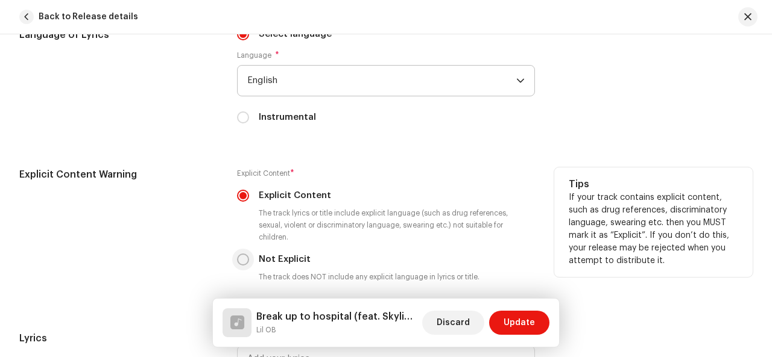
radio input "true"
click at [237, 190] on input "Explicit Content" at bounding box center [243, 196] width 12 height 12
radio input "true"
click at [237, 254] on input "Not Explicit" at bounding box center [243, 260] width 12 height 12
radio input "true"
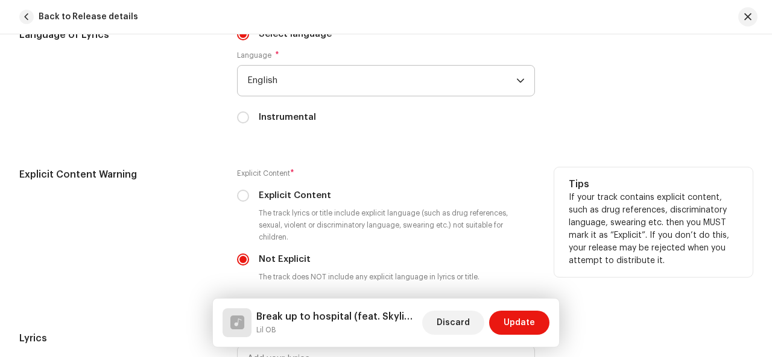
click at [274, 273] on div "Explicit Content * Explicit Content The track lyrics or title include explicit …" at bounding box center [386, 235] width 298 height 135
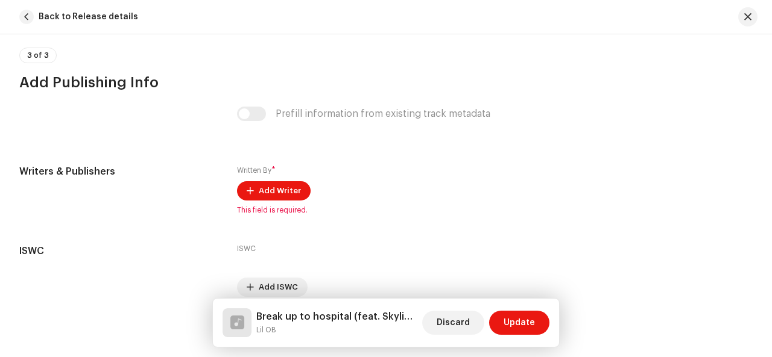
scroll to position [2470, 0]
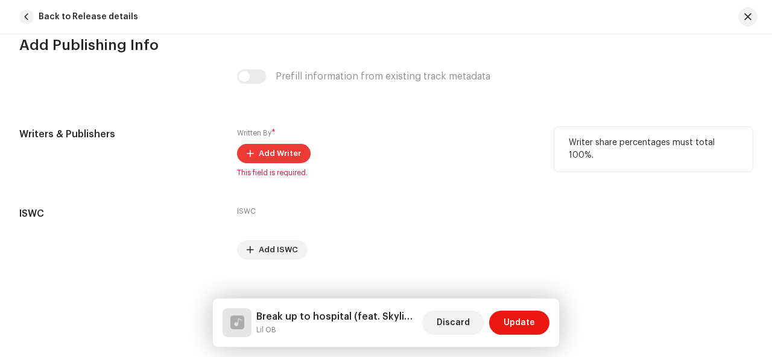
click at [298, 144] on button "Add Writer" at bounding box center [274, 153] width 74 height 19
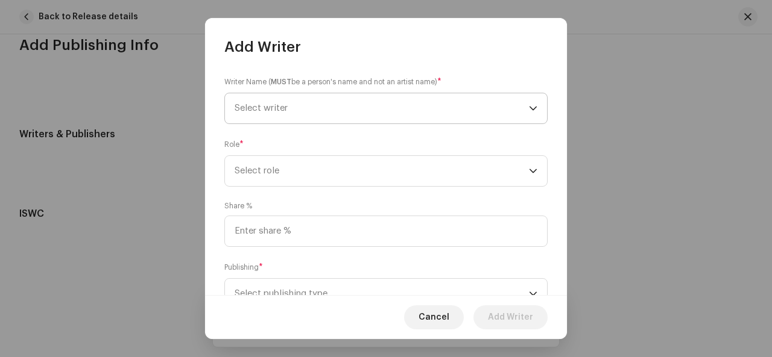
click at [365, 105] on span "Select writer" at bounding box center [381, 108] width 294 height 30
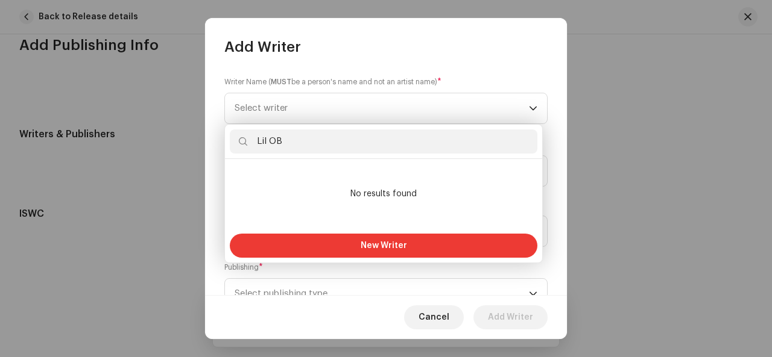
type input "Lil OB"
click at [420, 241] on button "New Writer" at bounding box center [383, 246] width 307 height 24
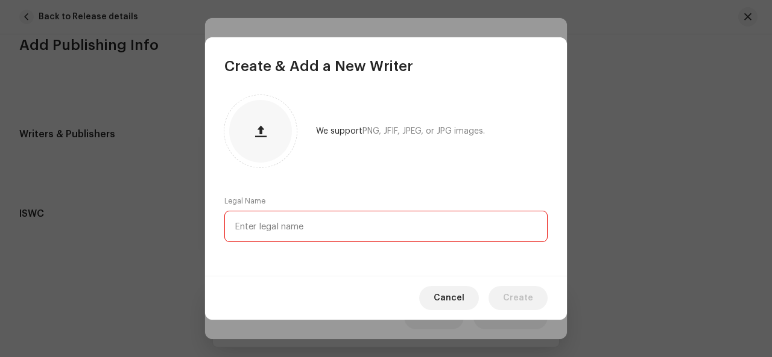
click at [356, 227] on input "text" at bounding box center [385, 226] width 323 height 31
type input "Lil OB"
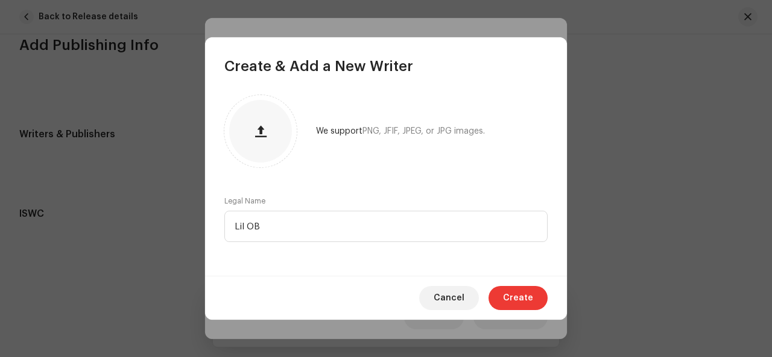
click at [532, 295] on span "Create" at bounding box center [518, 298] width 30 height 24
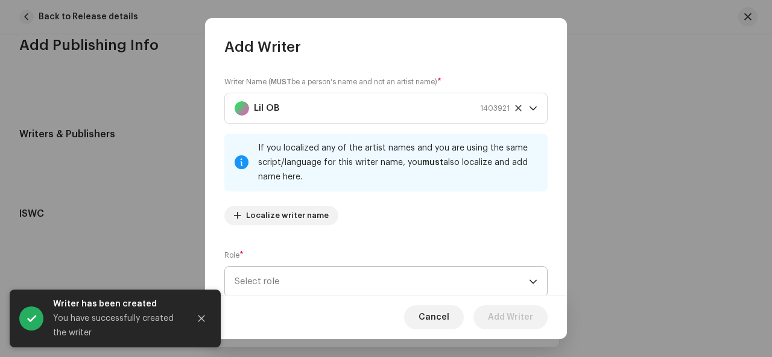
click at [462, 284] on span "Select role" at bounding box center [381, 282] width 294 height 30
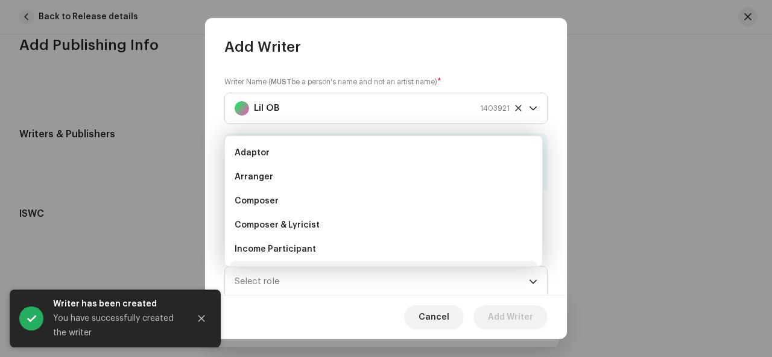
scroll to position [19, 0]
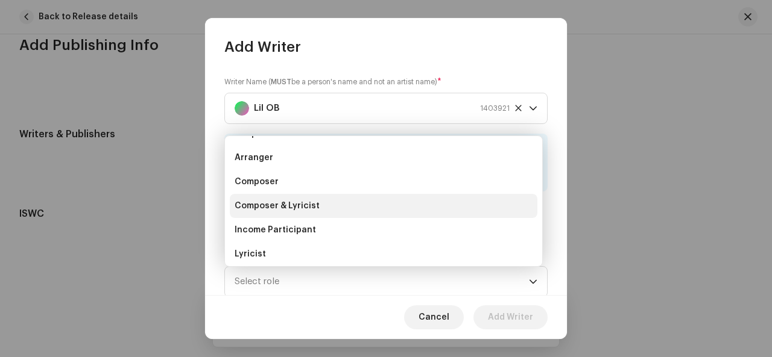
click at [366, 210] on li "Composer & Lyricist" at bounding box center [383, 206] width 307 height 24
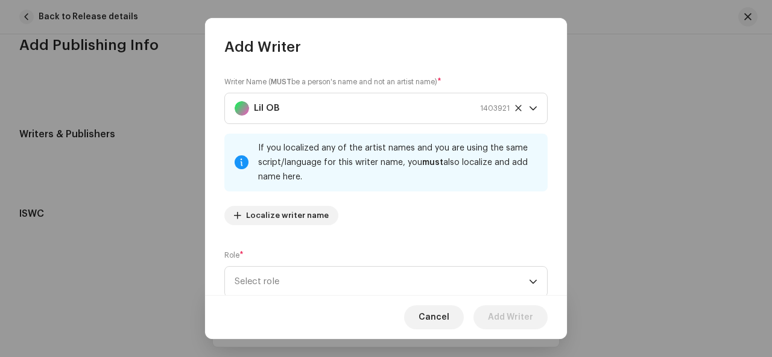
scroll to position [1, 0]
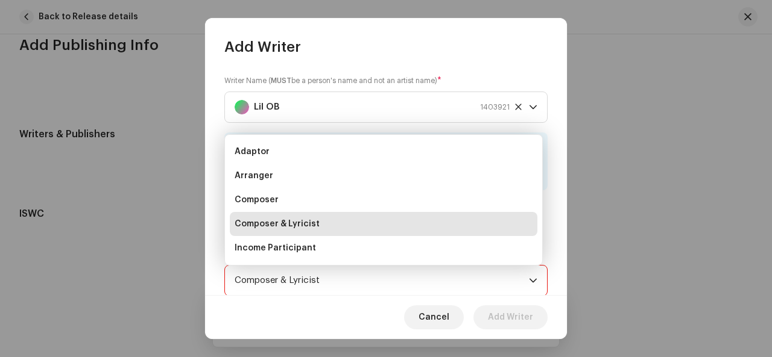
click at [452, 286] on span "Composer & Lyricist" at bounding box center [381, 281] width 294 height 30
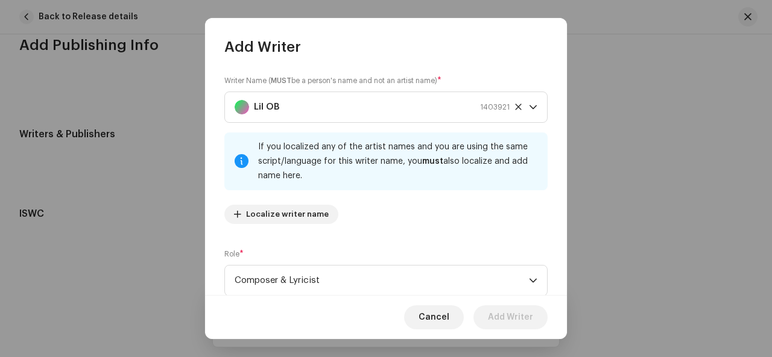
click at [451, 247] on div "Writer Name ( MUST be a person's name and not an artist name) * Lil OB 1403921 …" at bounding box center [386, 176] width 362 height 239
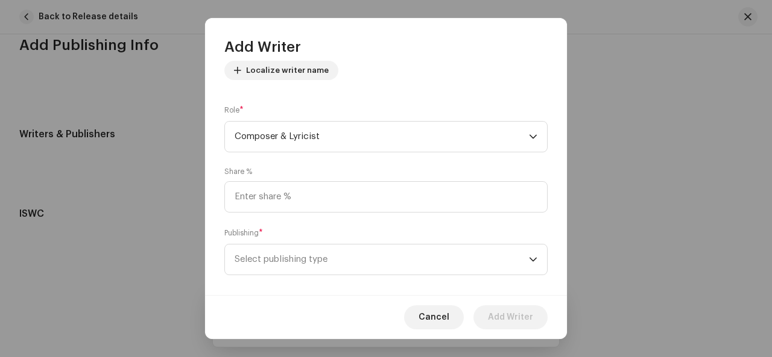
scroll to position [146, 0]
click at [390, 197] on input at bounding box center [385, 196] width 323 height 31
type input "100.00"
click at [394, 258] on span "Select publishing type" at bounding box center [381, 259] width 294 height 30
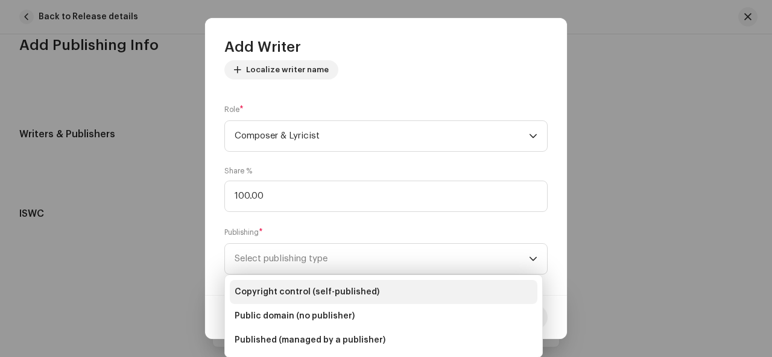
click at [377, 290] on li "Copyright control (self-published)" at bounding box center [383, 292] width 307 height 24
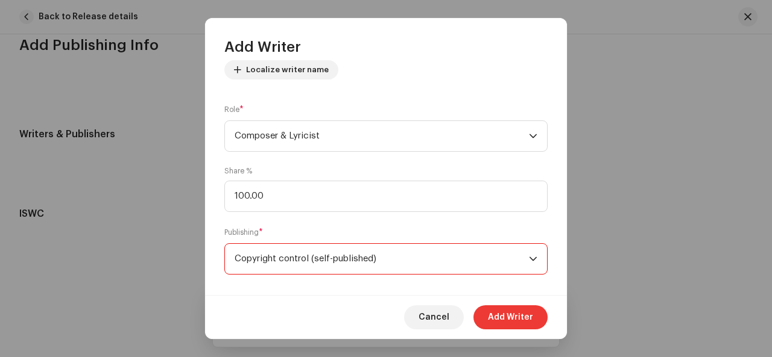
click at [516, 315] on span "Add Writer" at bounding box center [510, 318] width 45 height 24
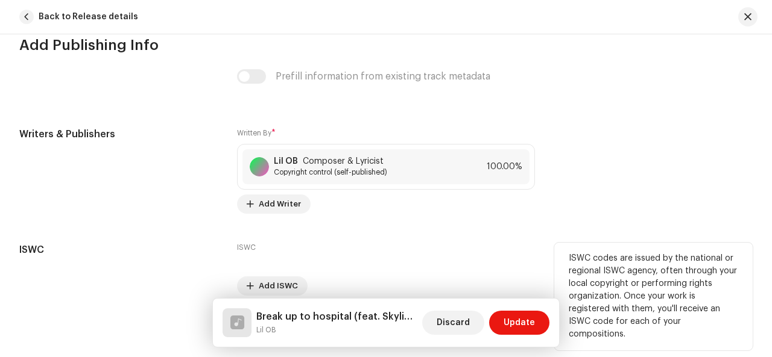
click at [481, 254] on div "ISWC Add ISWC" at bounding box center [386, 269] width 298 height 53
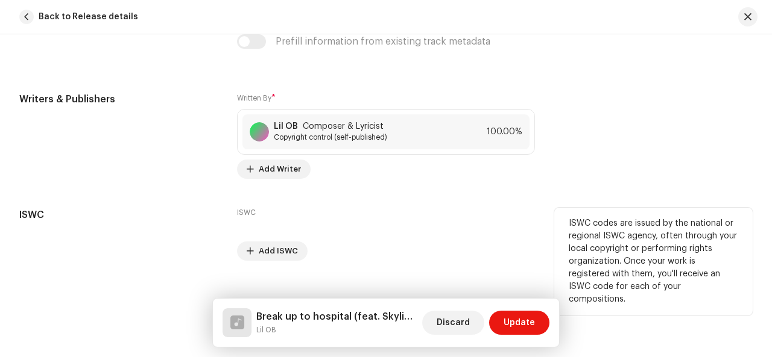
scroll to position [2506, 0]
click at [254, 220] on div "ISWC Add ISWC" at bounding box center [386, 233] width 298 height 53
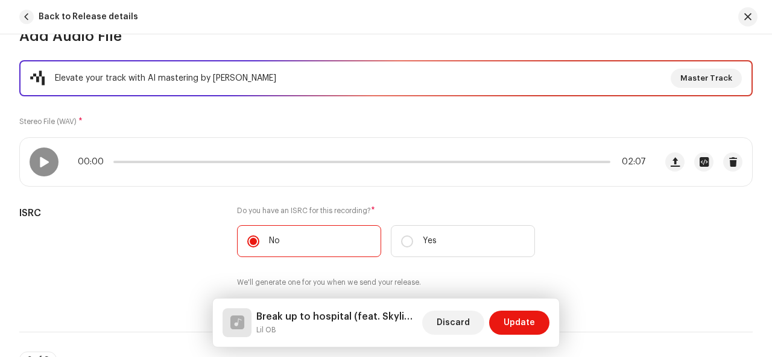
scroll to position [96, 0]
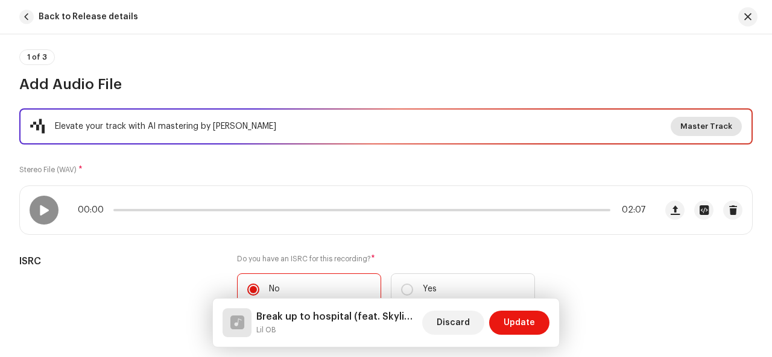
click at [695, 125] on span "Master Track" at bounding box center [706, 127] width 52 height 24
